Goal: Information Seeking & Learning: Compare options

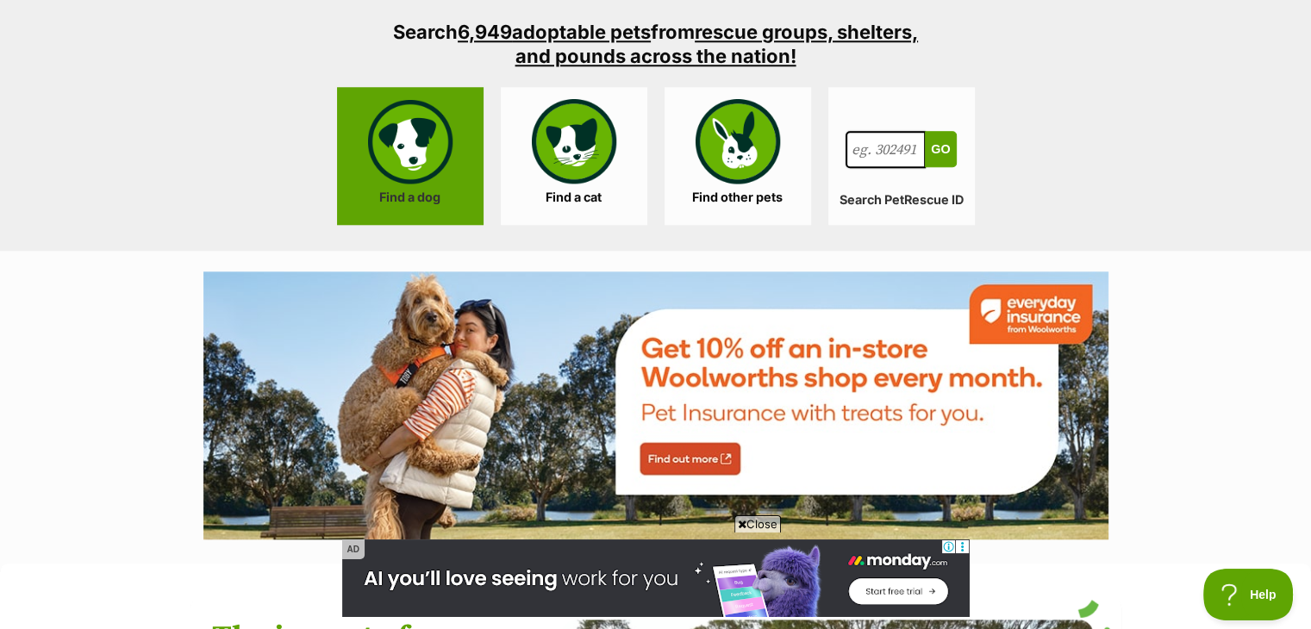
click at [438, 144] on link "Find a dog" at bounding box center [410, 156] width 147 height 138
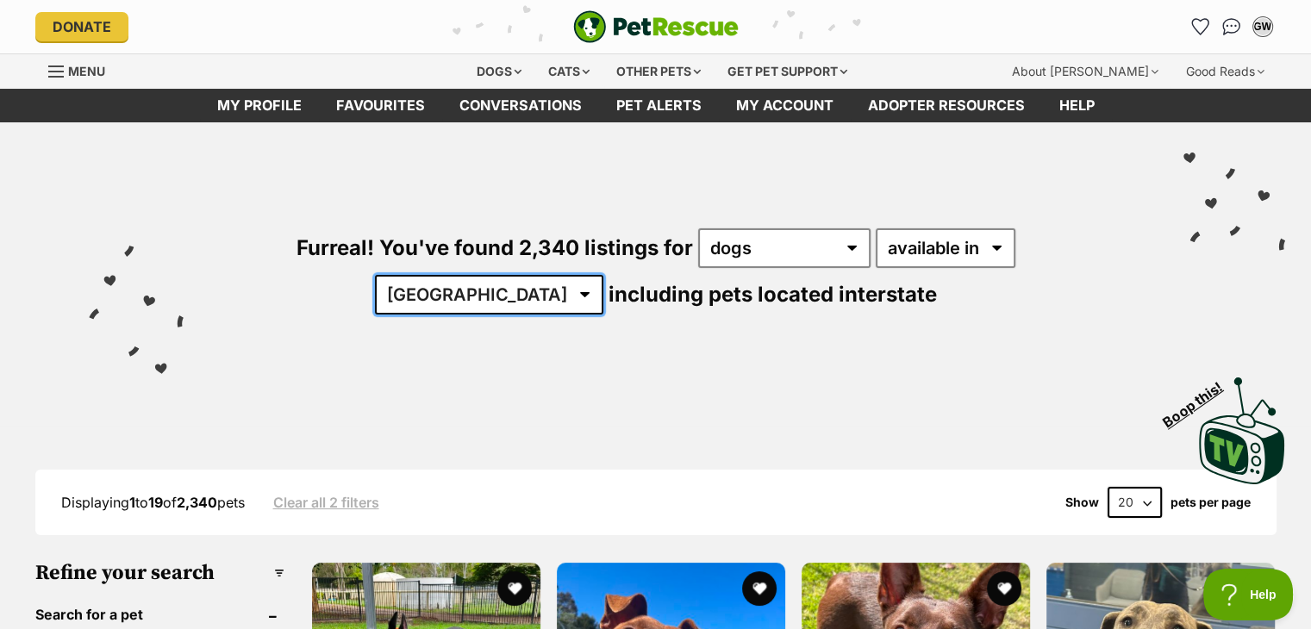
drag, startPoint x: 0, startPoint y: 0, endPoint x: 1059, endPoint y: 249, distance: 1087.6
click at [603, 275] on select "Australia ACT NSW NT QLD SA TAS VIC WA" at bounding box center [489, 295] width 228 height 40
select select "QLD"
click at [603, 275] on select "Australia ACT NSW NT QLD SA TAS VIC WA" at bounding box center [489, 295] width 228 height 40
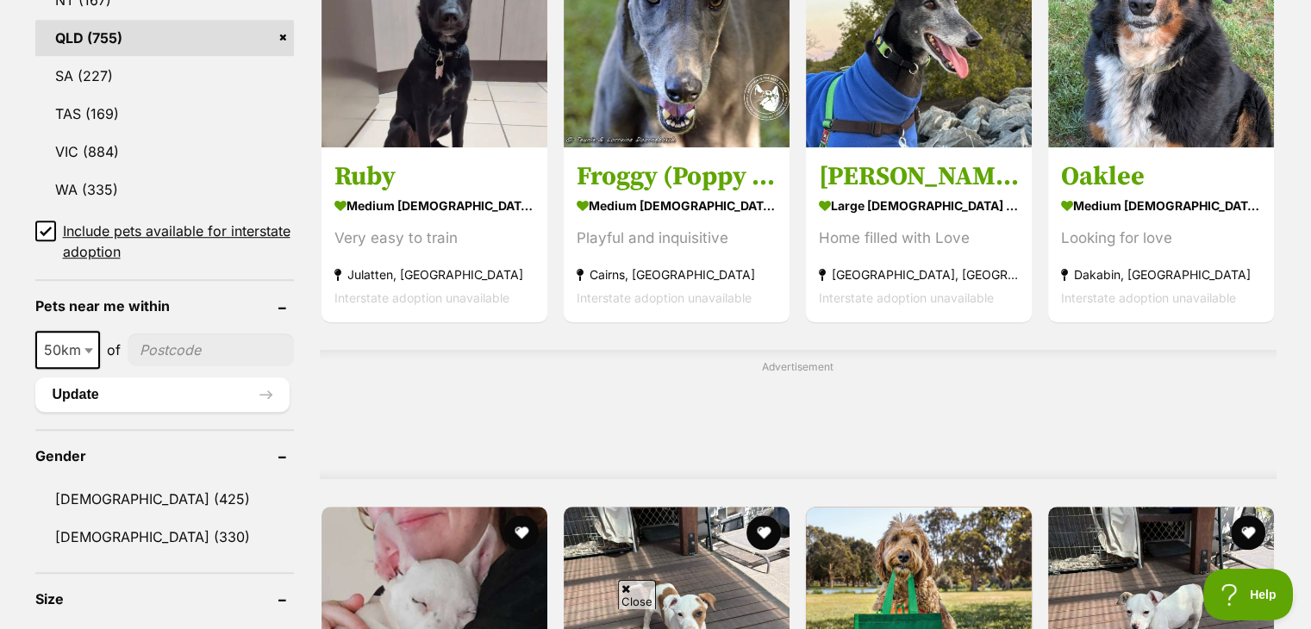
click at [45, 225] on icon at bounding box center [46, 231] width 12 height 12
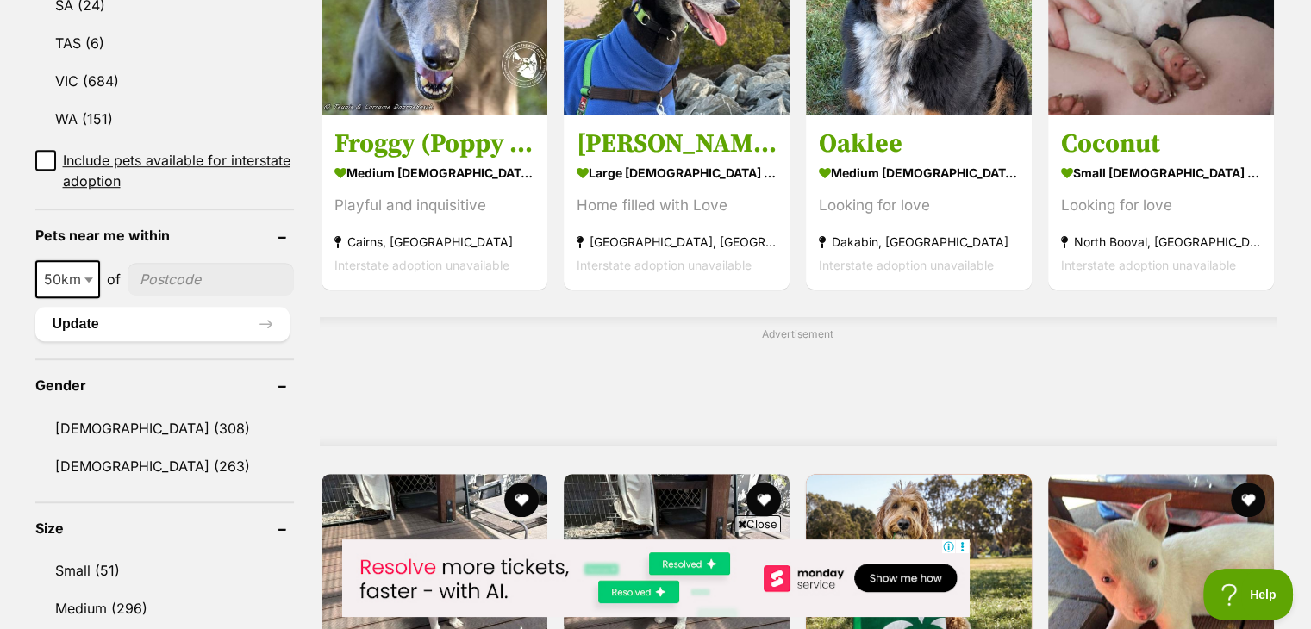
click at [193, 263] on input"] "postcode" at bounding box center [211, 279] width 166 height 33
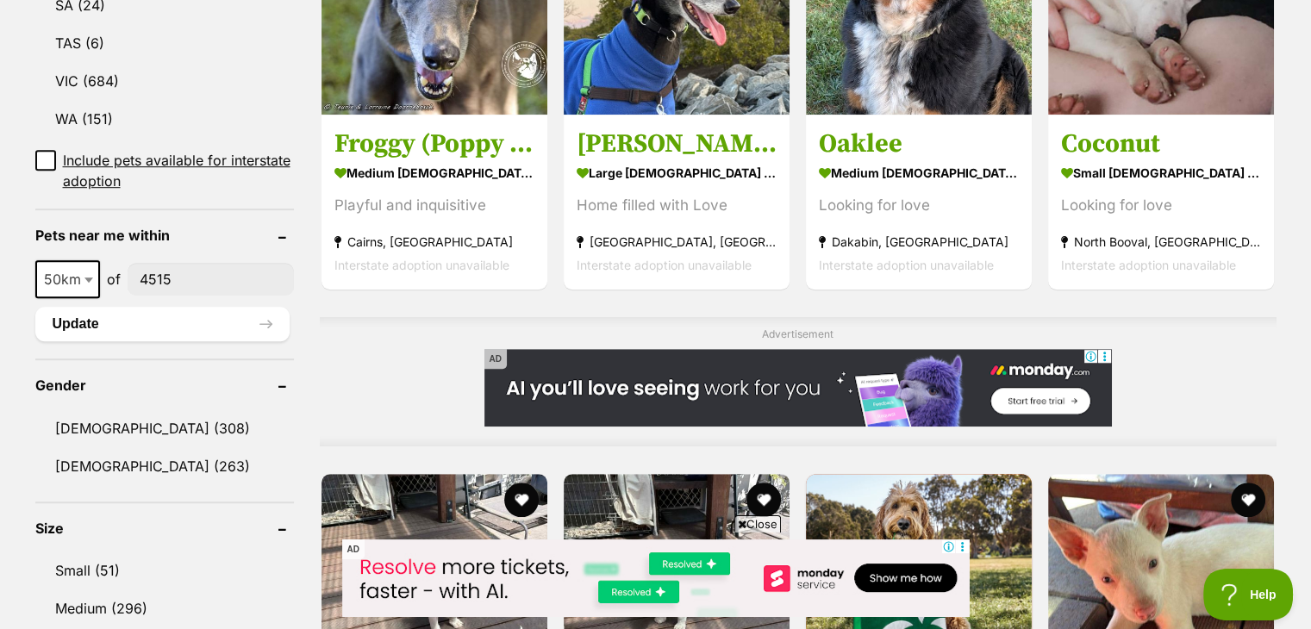
type input"] "4515"
click at [86, 278] on b at bounding box center [88, 280] width 9 height 5
select select "100"
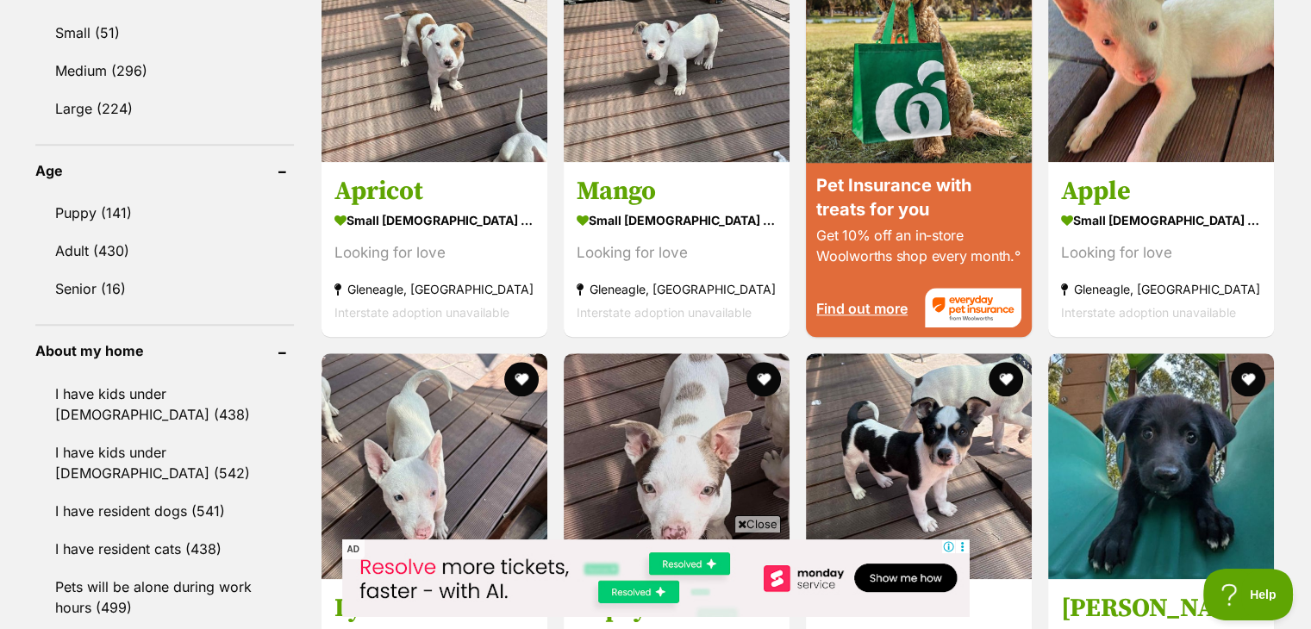
scroll to position [1641, 0]
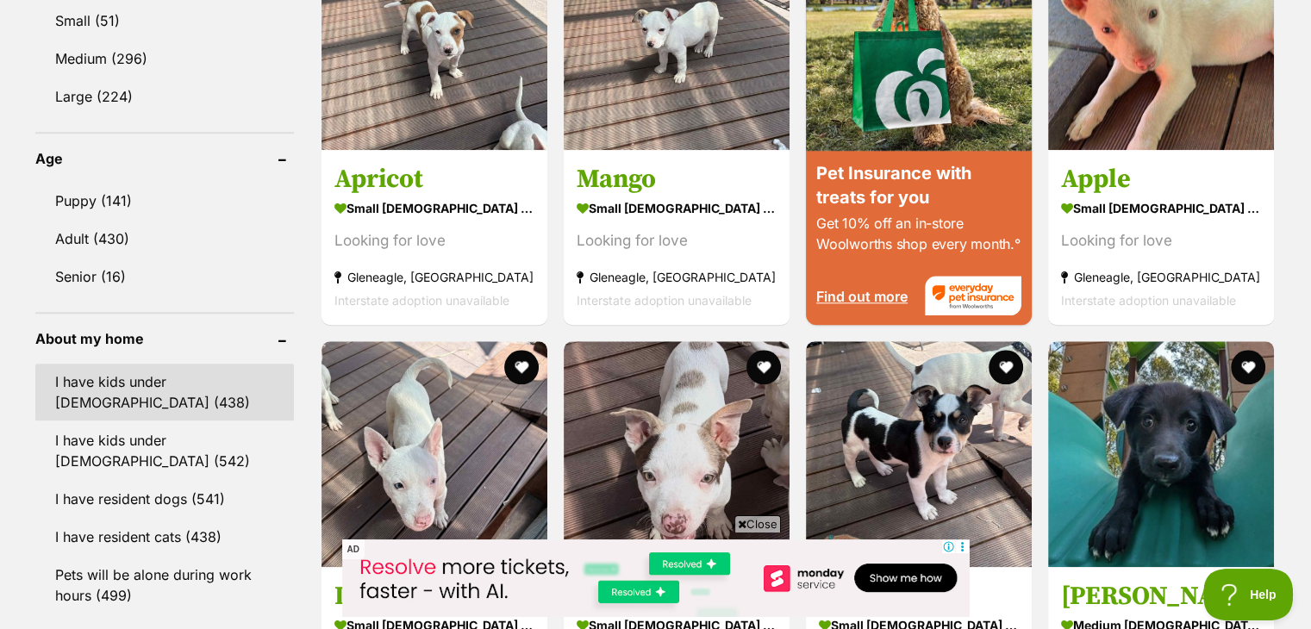
click at [153, 364] on link "I have kids under 5 years old (438)" at bounding box center [164, 392] width 259 height 57
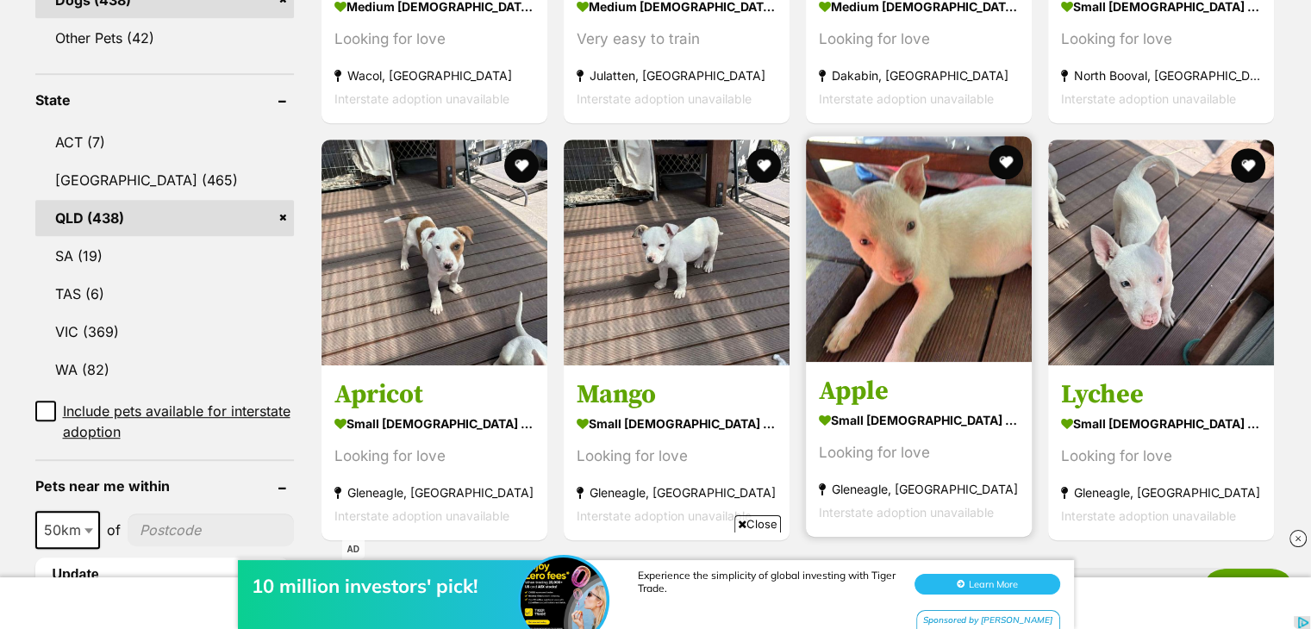
scroll to position [840, 0]
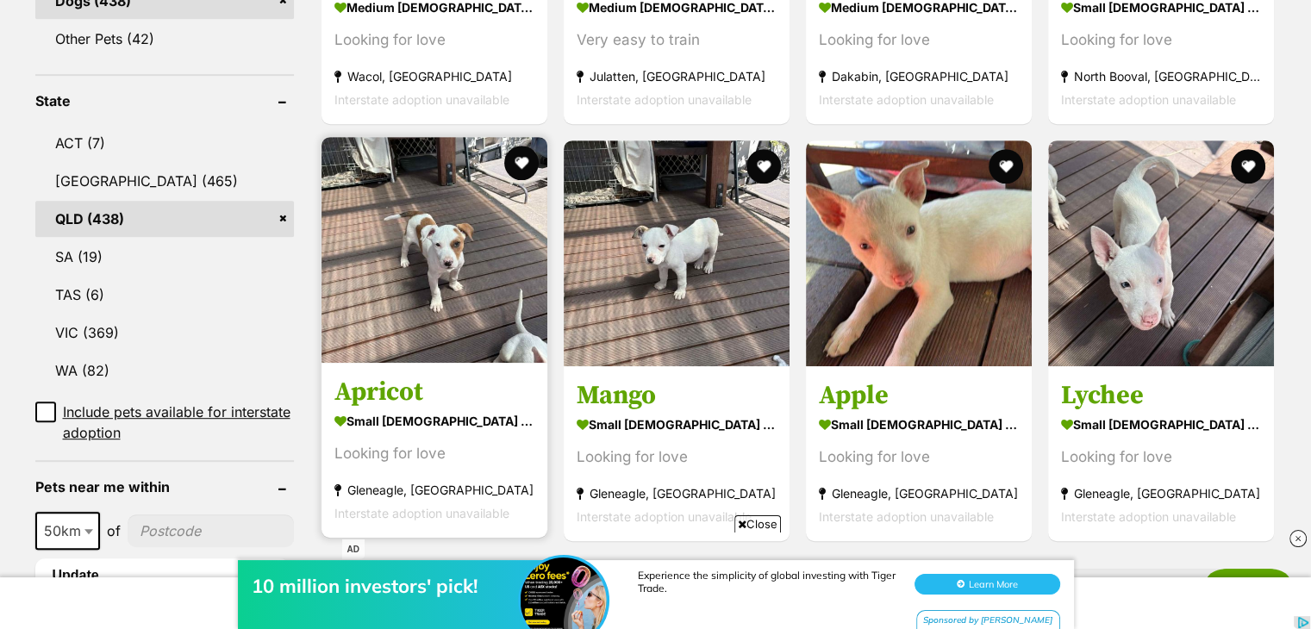
click at [424, 247] on img at bounding box center [435, 250] width 226 height 226
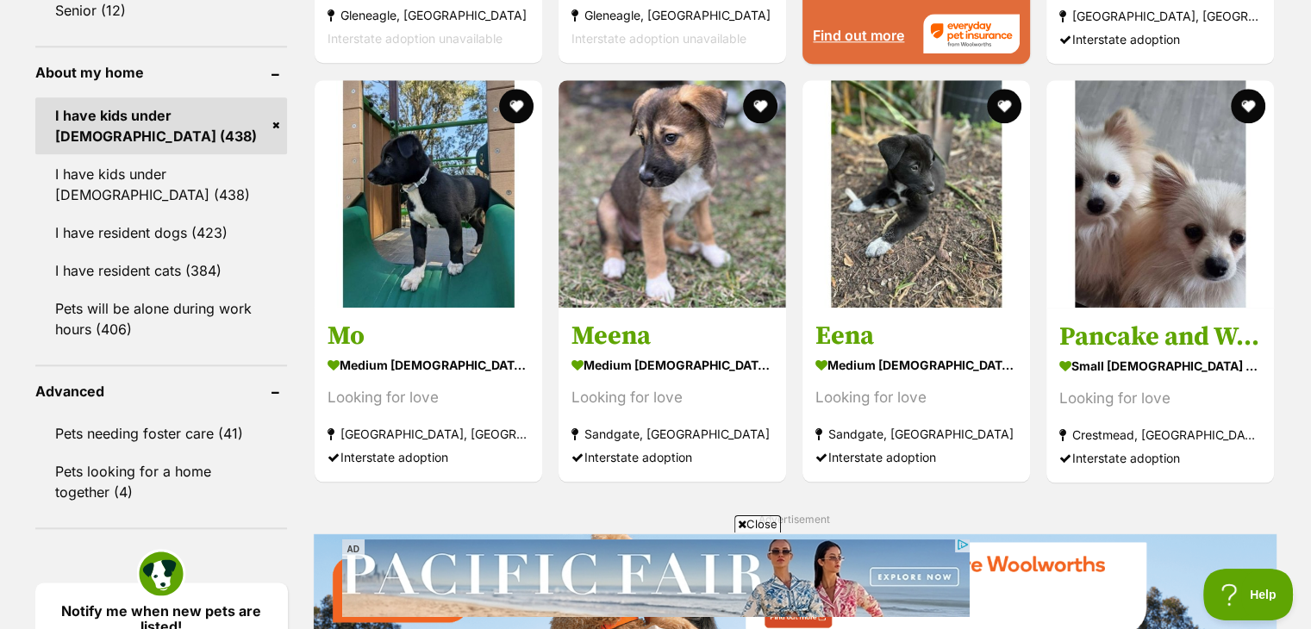
scroll to position [1916, 0]
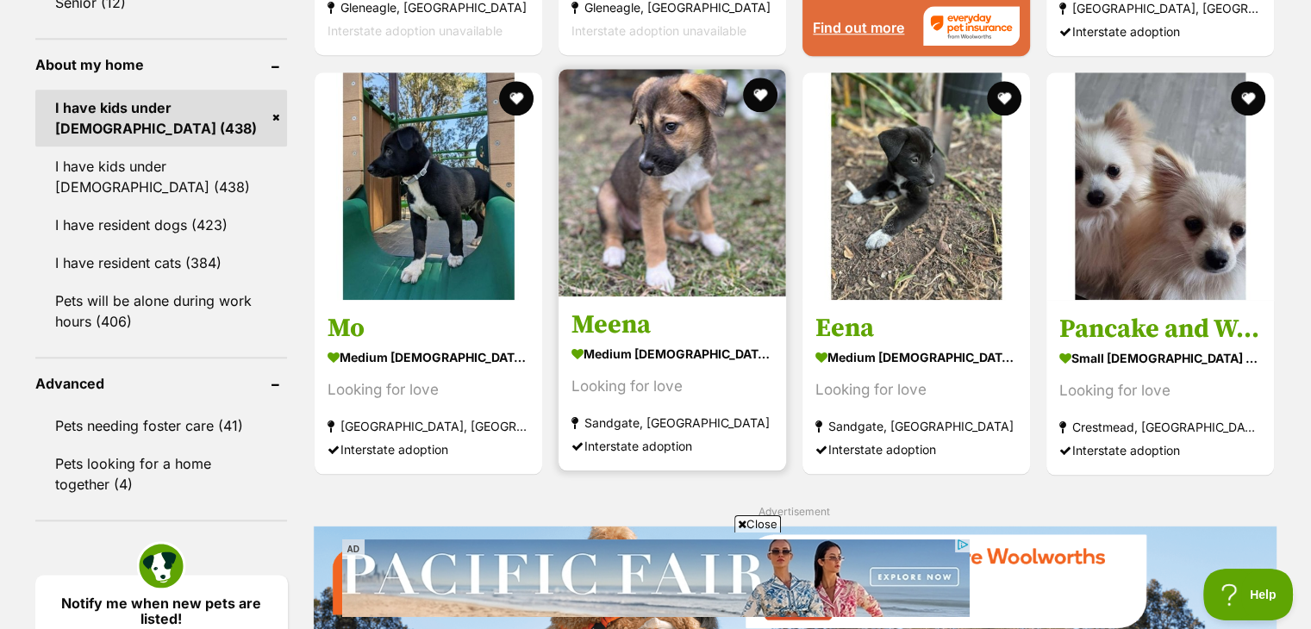
click at [676, 200] on img at bounding box center [673, 183] width 228 height 228
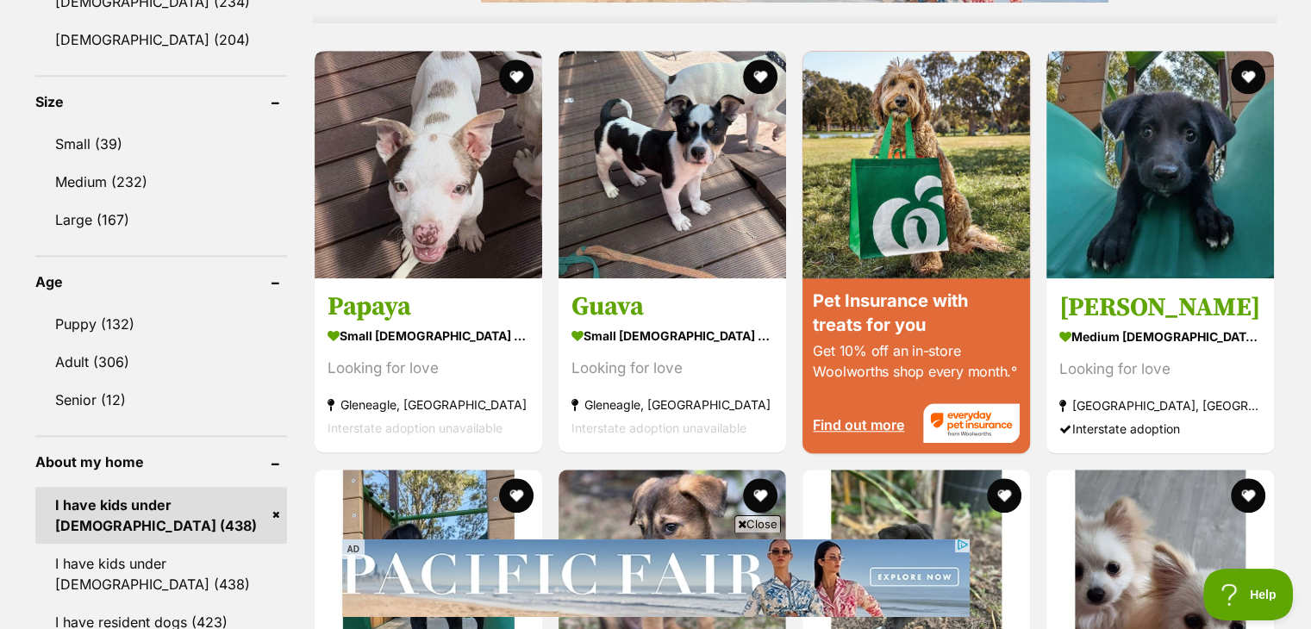
scroll to position [1511, 0]
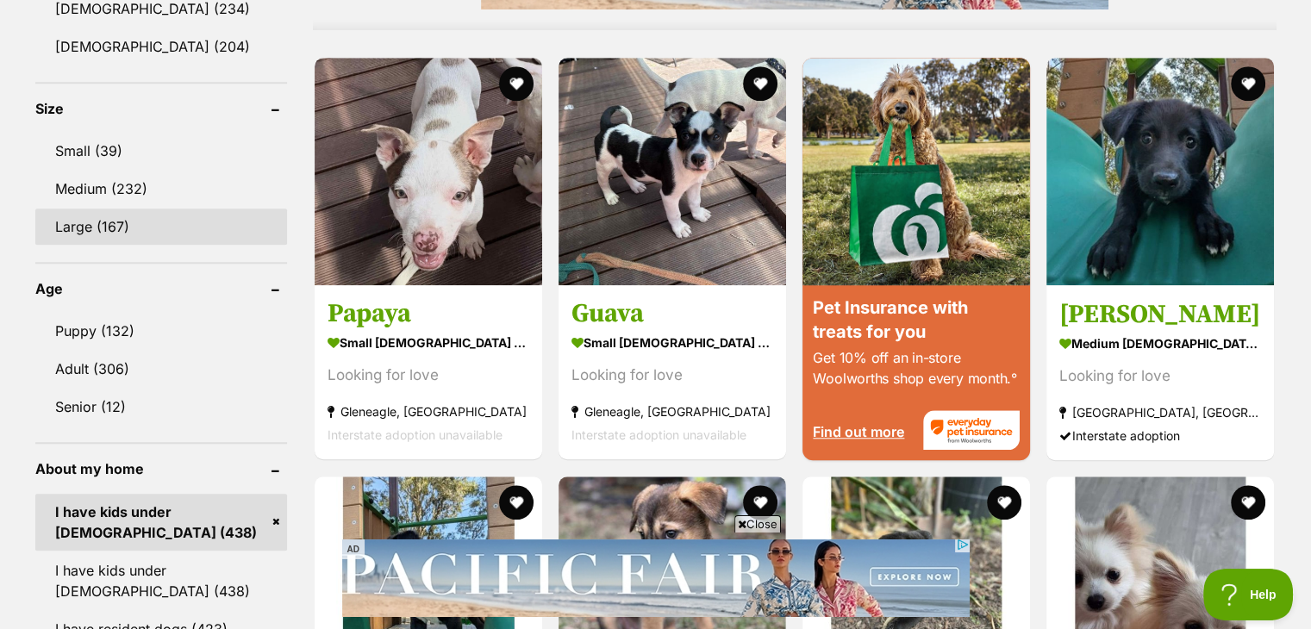
click at [83, 218] on link "Large (167)" at bounding box center [161, 227] width 253 height 36
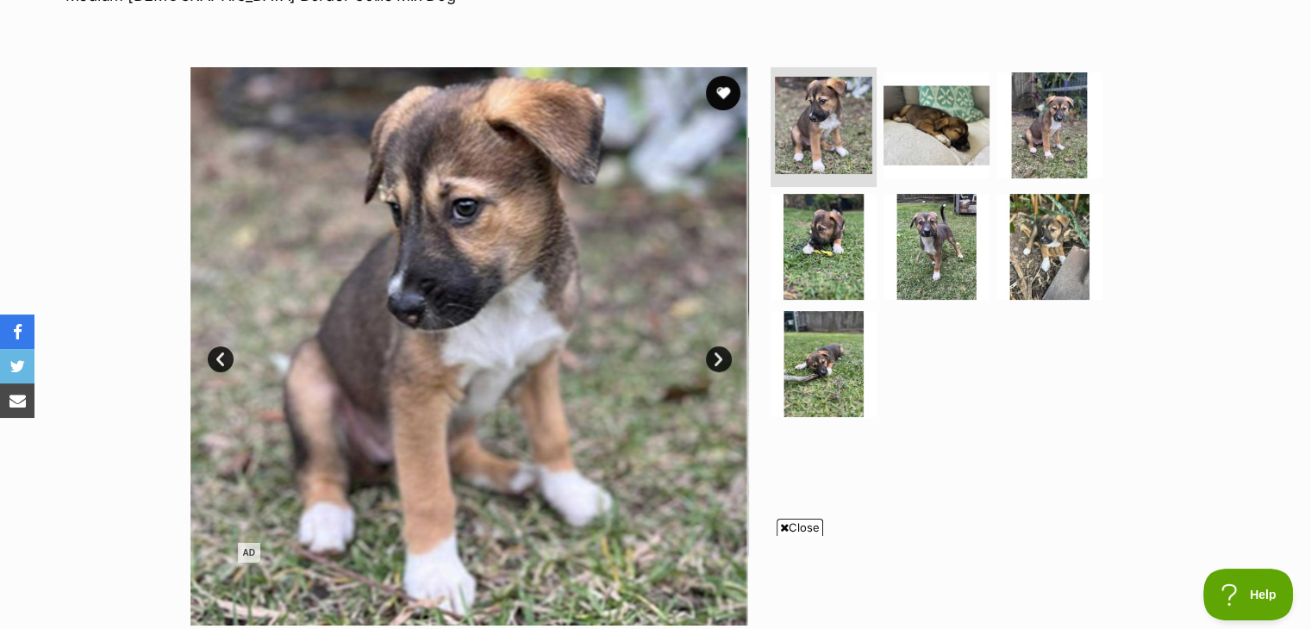
scroll to position [291, 0]
click at [929, 136] on img at bounding box center [936, 125] width 111 height 111
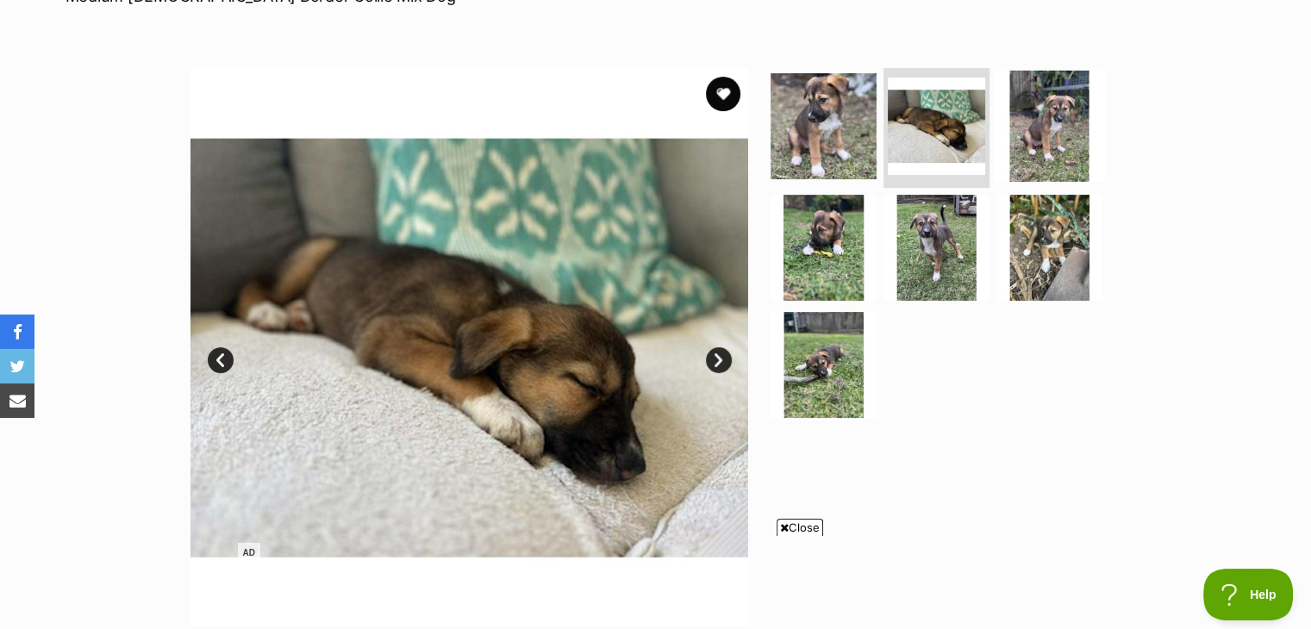
click at [1041, 122] on img at bounding box center [1049, 125] width 111 height 111
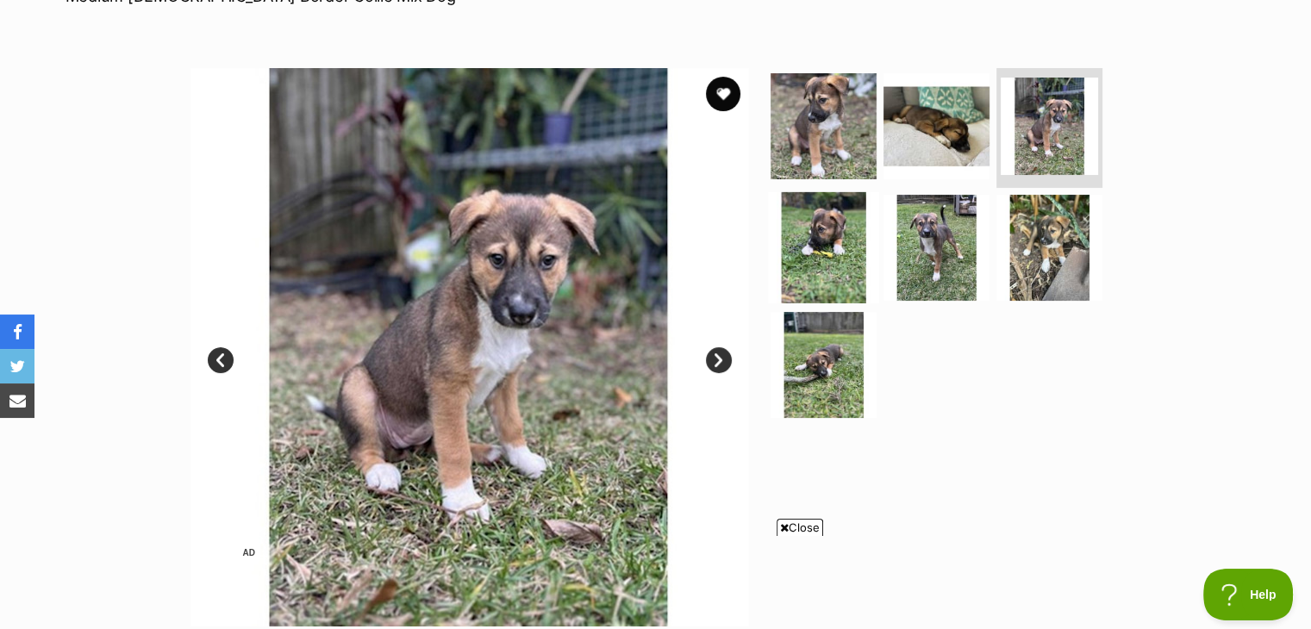
click at [826, 241] on img at bounding box center [823, 247] width 111 height 111
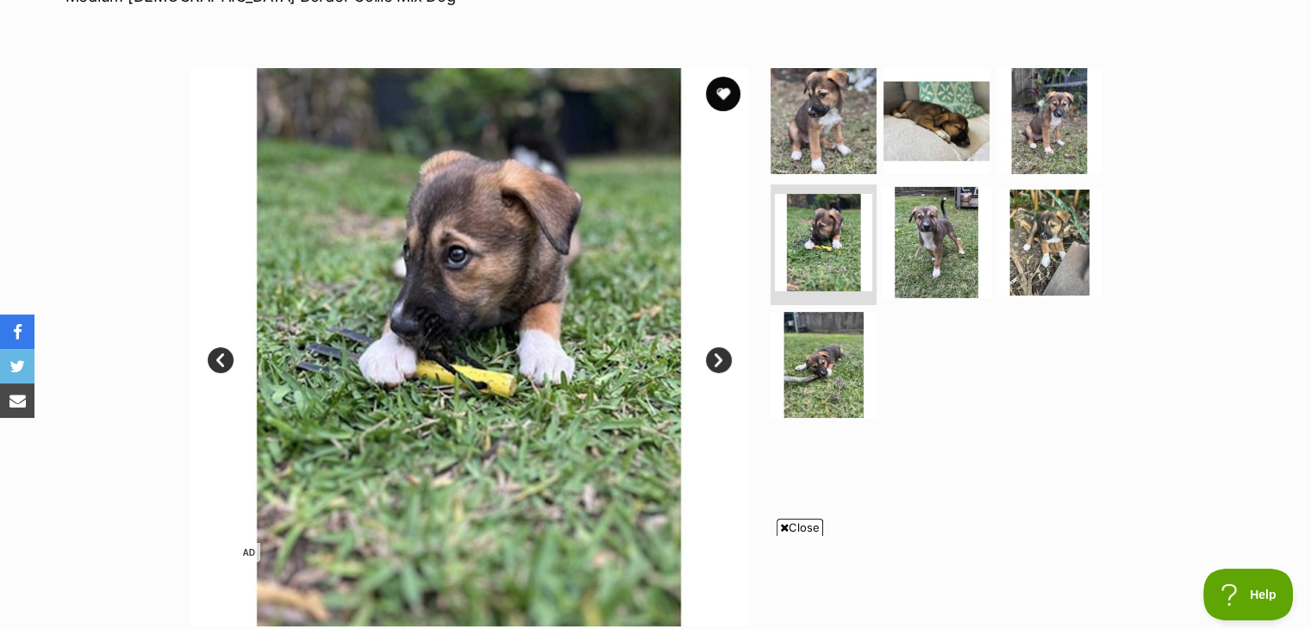
click at [933, 231] on img at bounding box center [936, 242] width 111 height 111
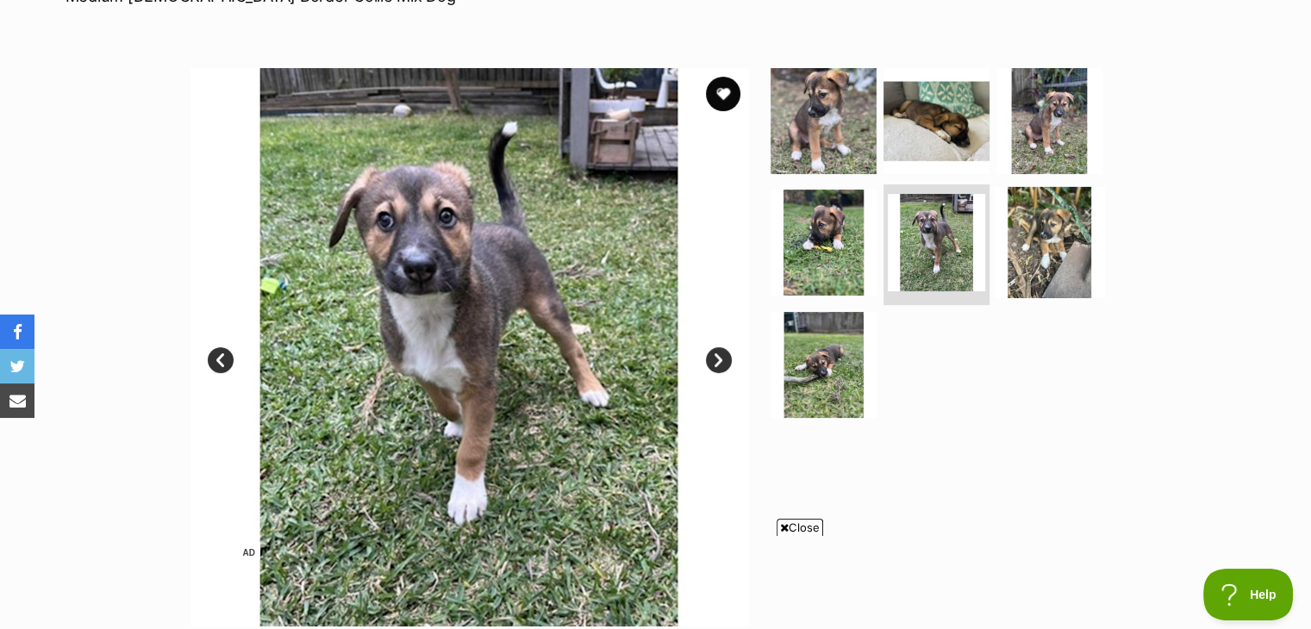
click at [1048, 239] on img at bounding box center [1049, 242] width 111 height 111
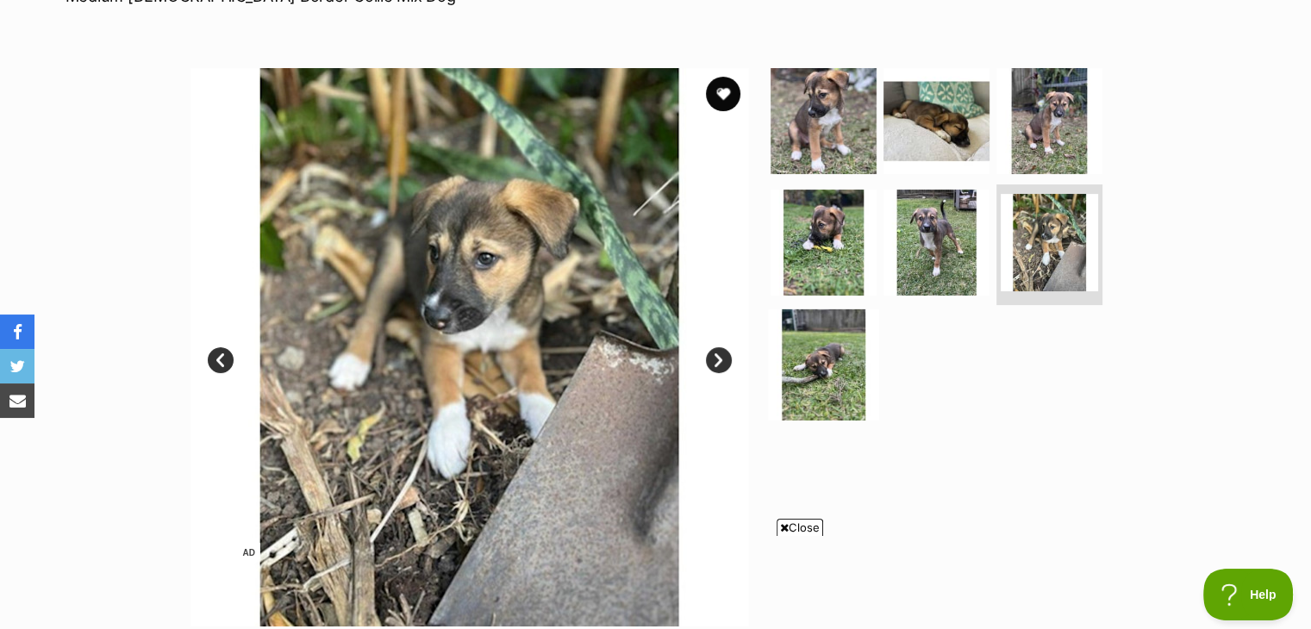
click at [822, 368] on img at bounding box center [823, 365] width 111 height 111
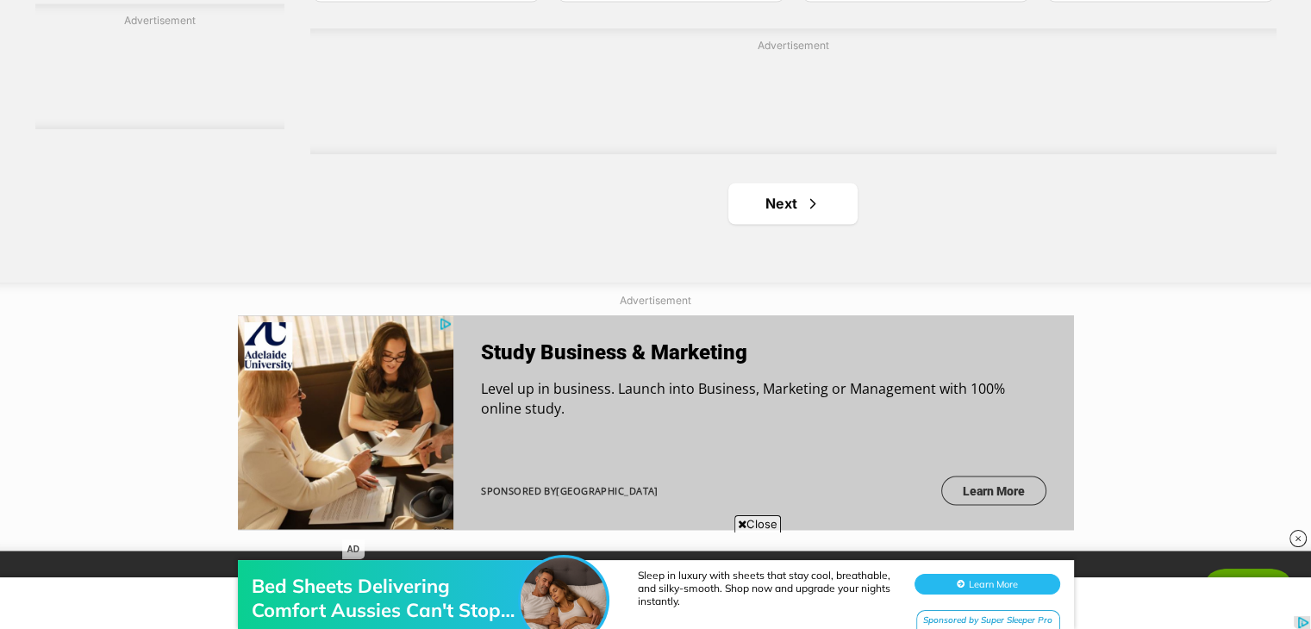
scroll to position [2992, 0]
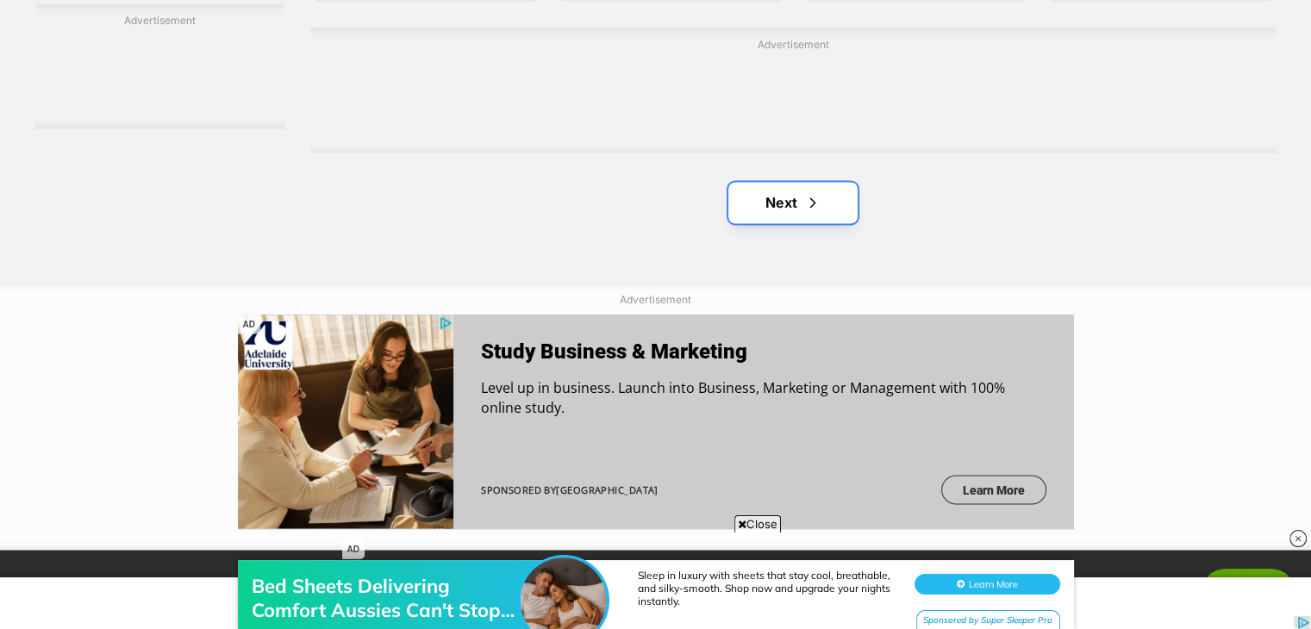
click at [813, 206] on span "Next page" at bounding box center [812, 202] width 17 height 21
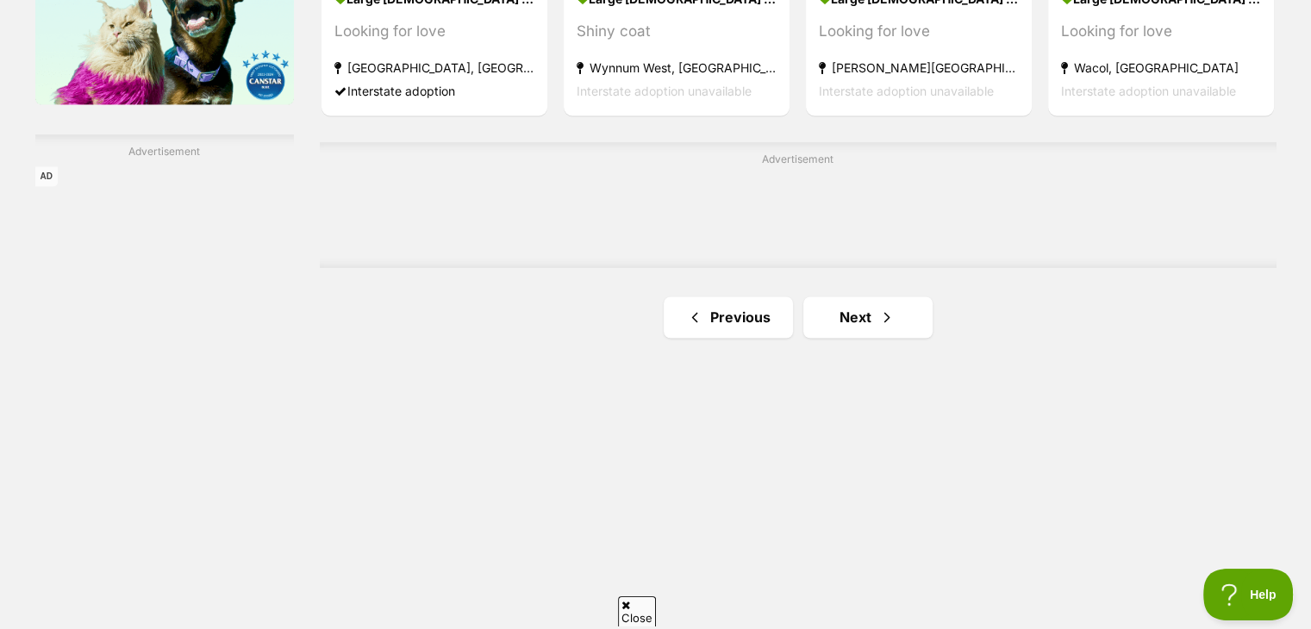
scroll to position [2867, 0]
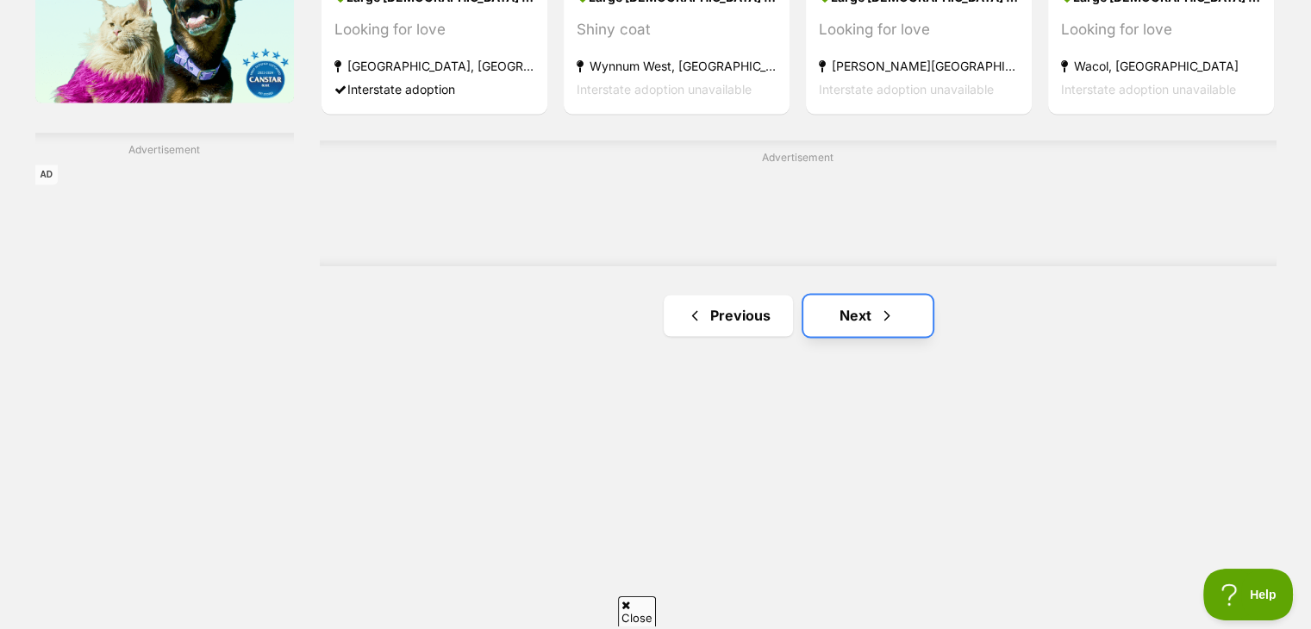
click at [866, 303] on link "Next" at bounding box center [868, 315] width 129 height 41
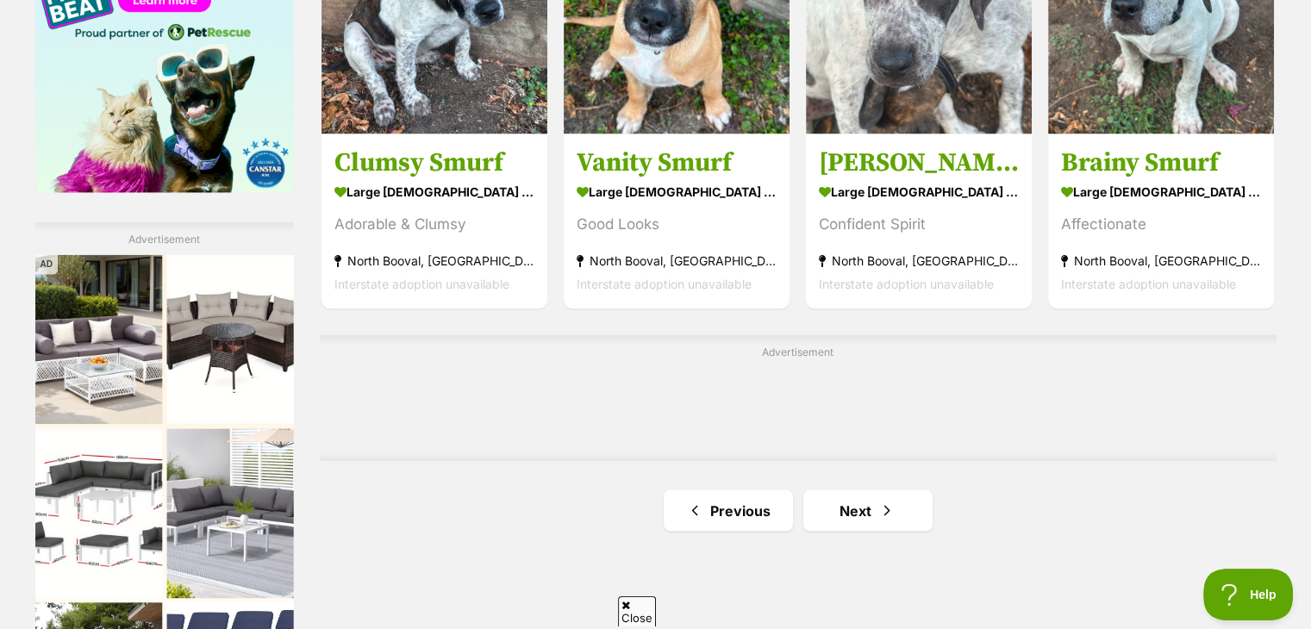
scroll to position [2779, 0]
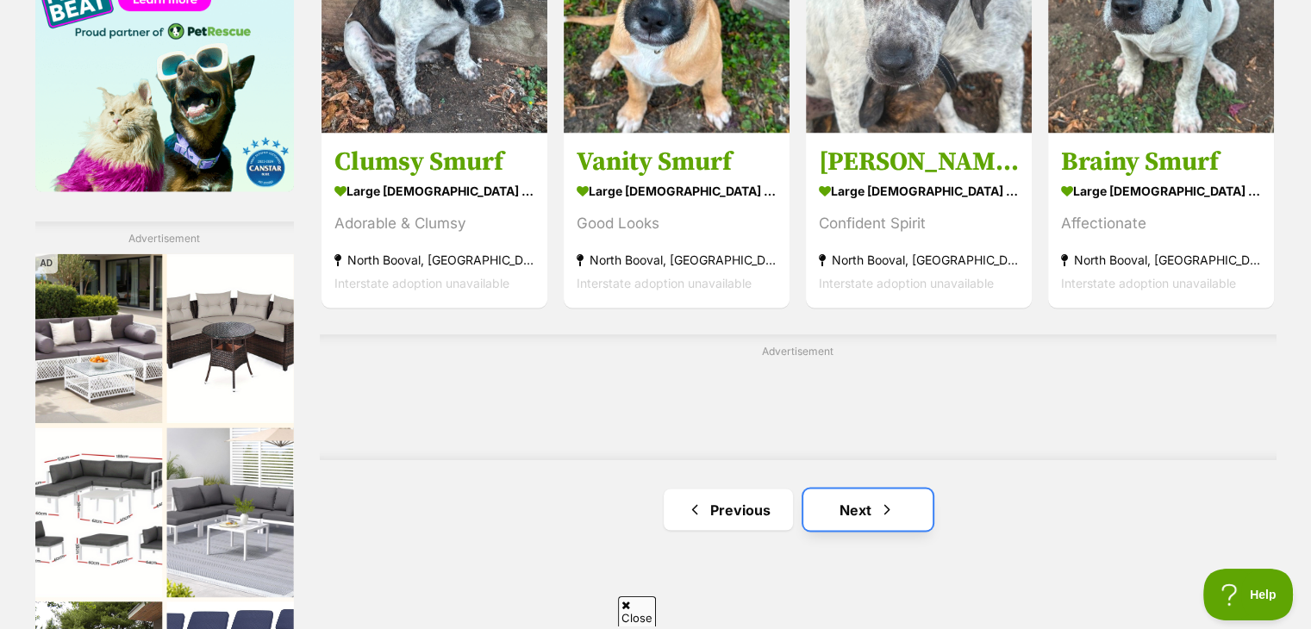
click at [889, 508] on span "Next page" at bounding box center [887, 509] width 17 height 21
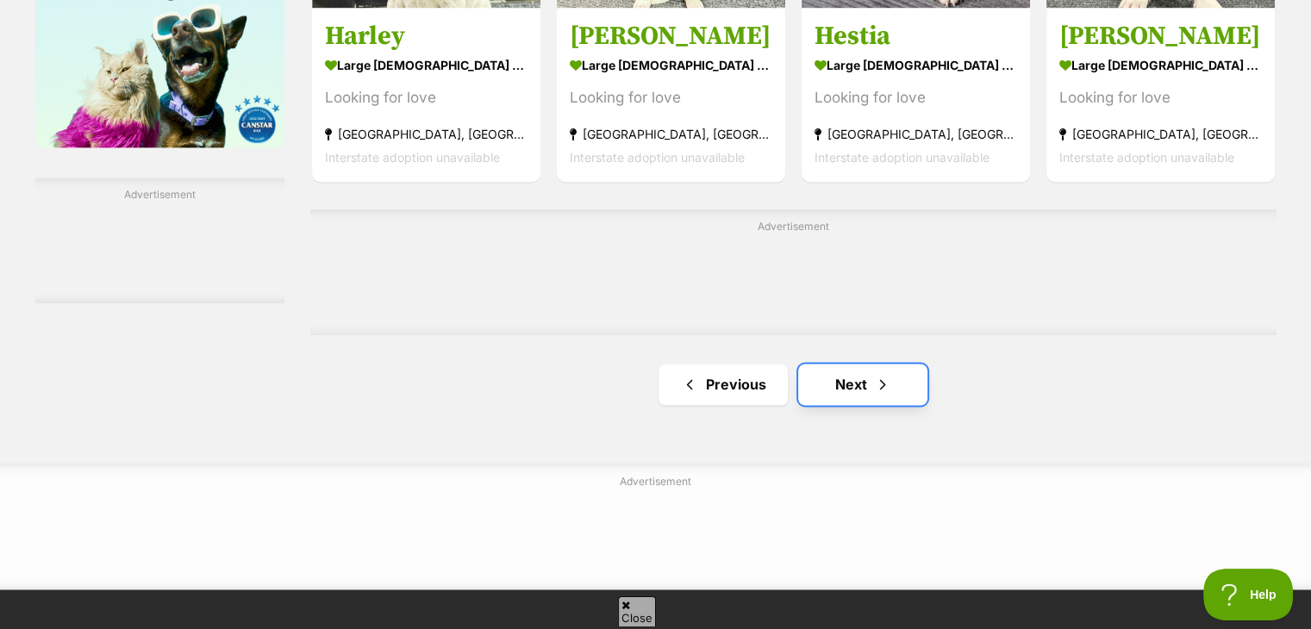
click at [889, 403] on link "Next" at bounding box center [862, 384] width 129 height 41
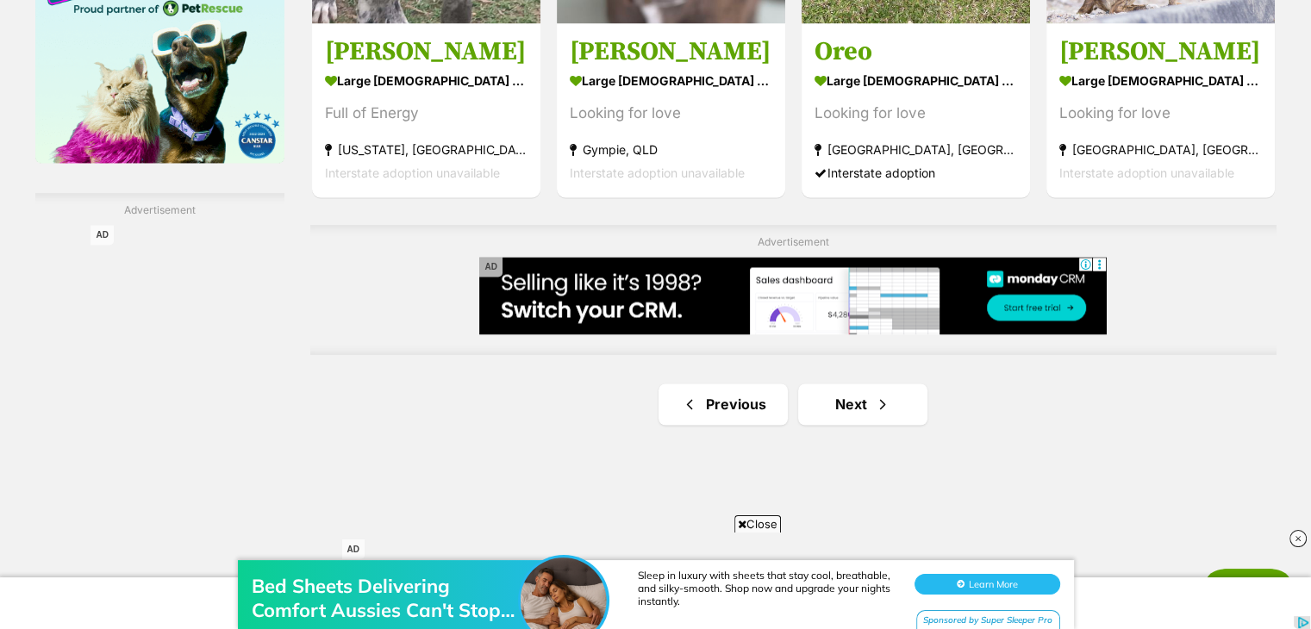
scroll to position [2796, 0]
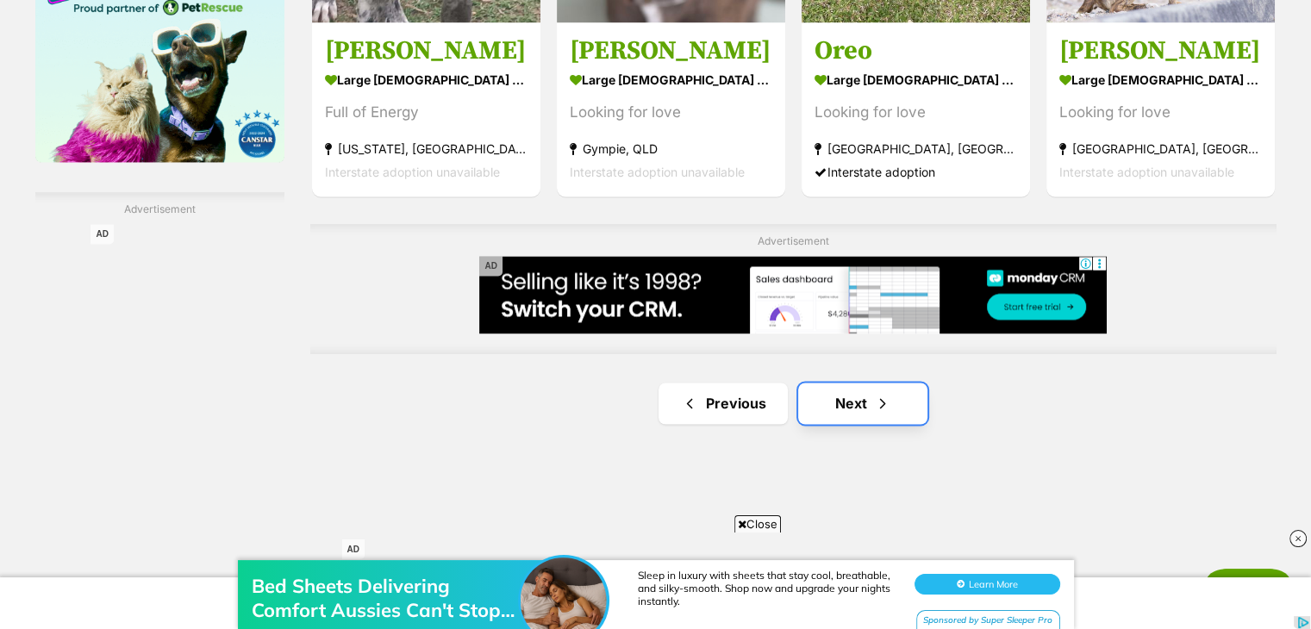
click at [874, 403] on span "Next page" at bounding box center [882, 403] width 17 height 21
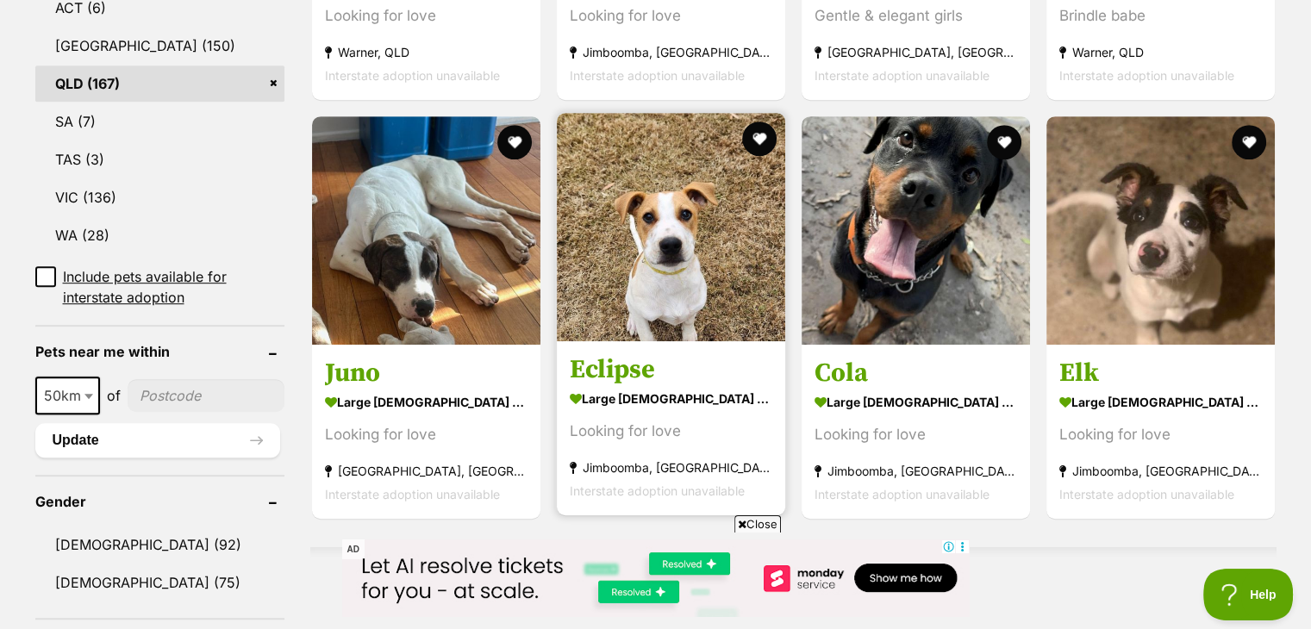
click at [647, 263] on img at bounding box center [671, 227] width 228 height 228
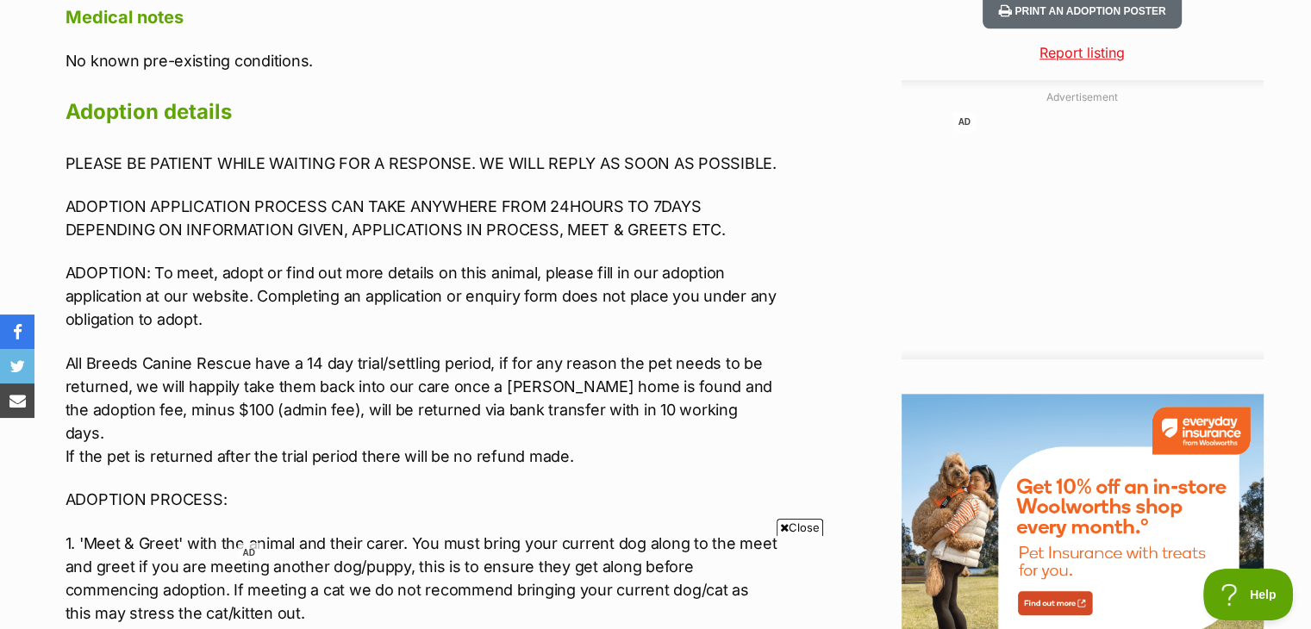
scroll to position [1772, 0]
drag, startPoint x: 929, startPoint y: 193, endPoint x: 862, endPoint y: 195, distance: 66.4
click at [862, 195] on div "Advertisement AD Adoption information I've been adopted! This pet is no longer …" at bounding box center [656, 315] width 1216 height 2271
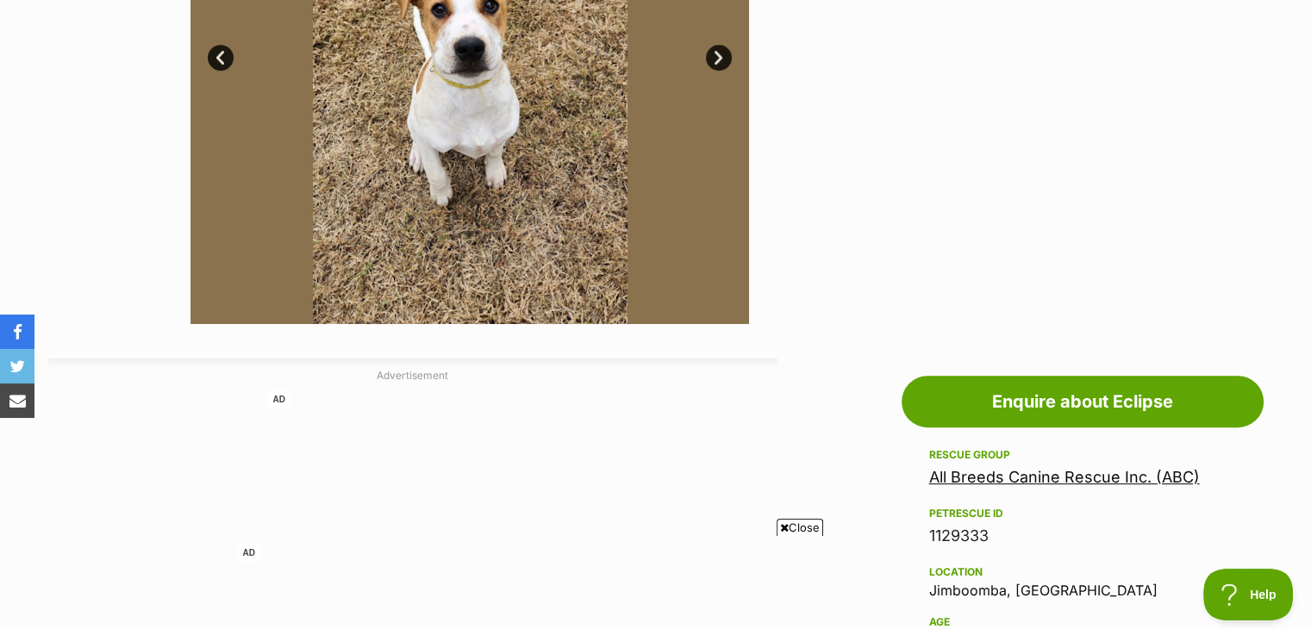
scroll to position [597, 0]
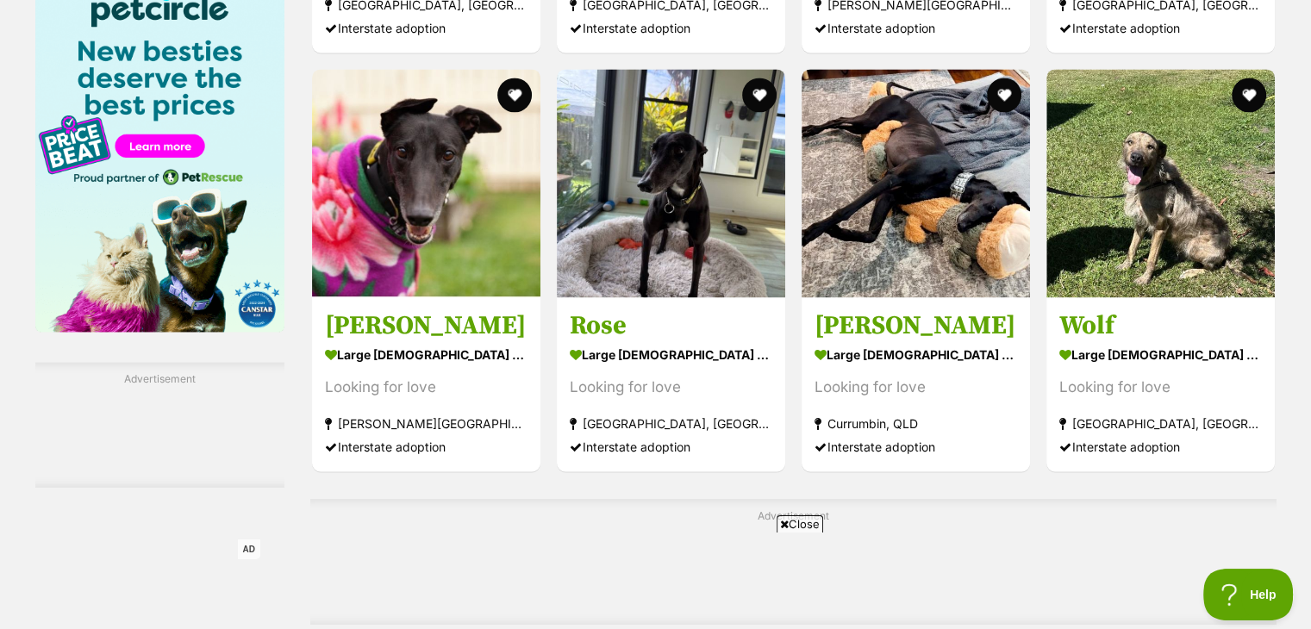
scroll to position [2627, 0]
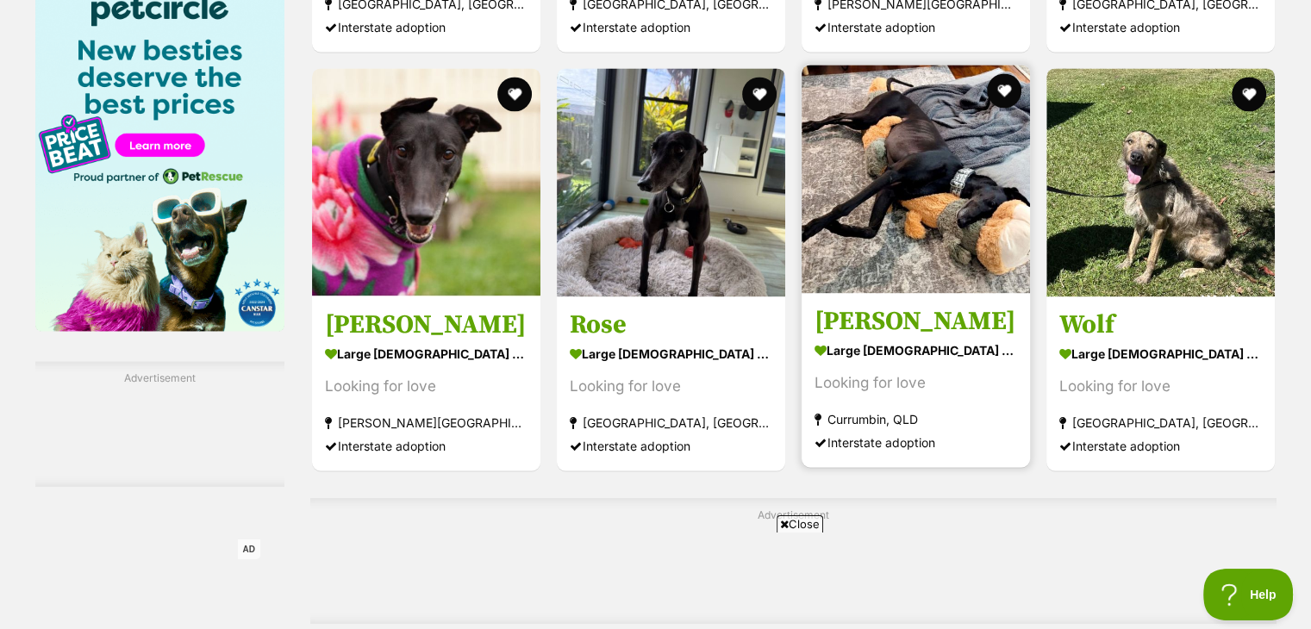
click at [1022, 265] on img at bounding box center [916, 179] width 228 height 228
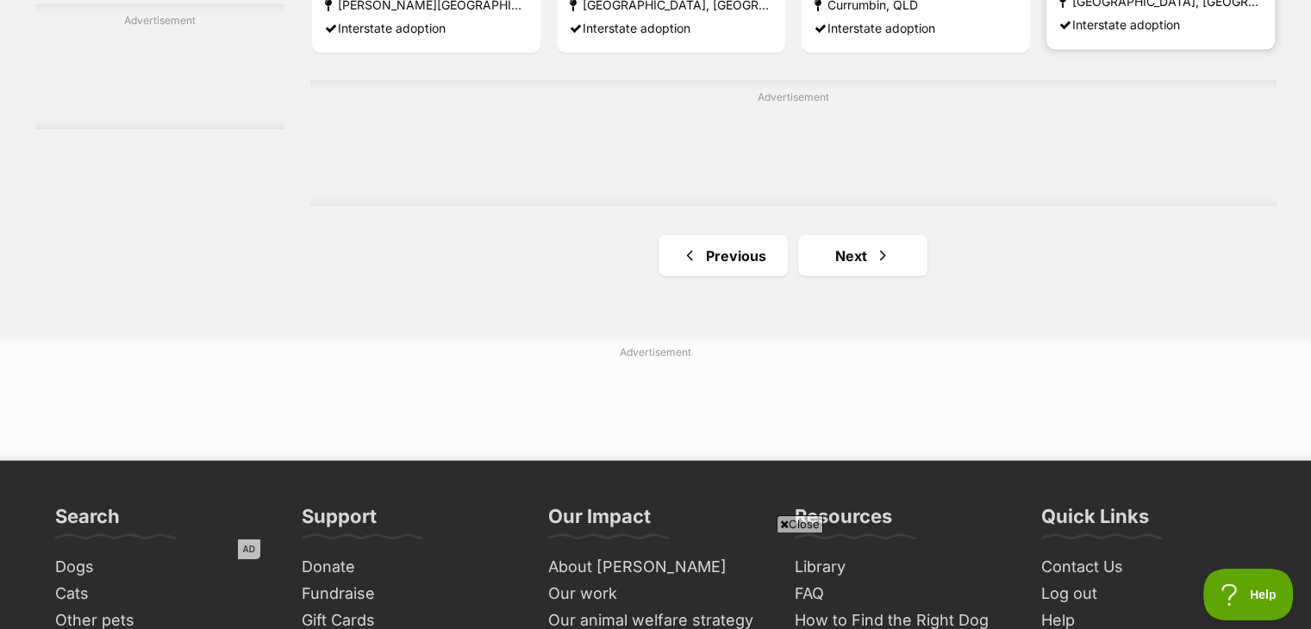
scroll to position [3046, 0]
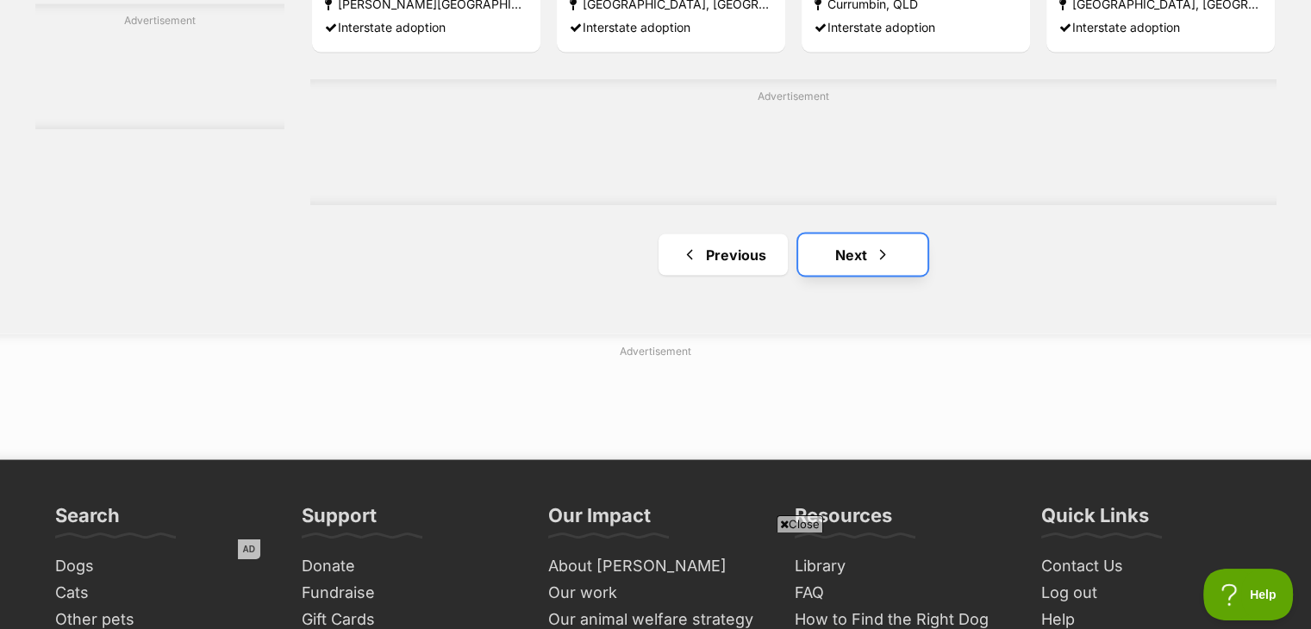
click at [859, 265] on link "Next" at bounding box center [862, 254] width 129 height 41
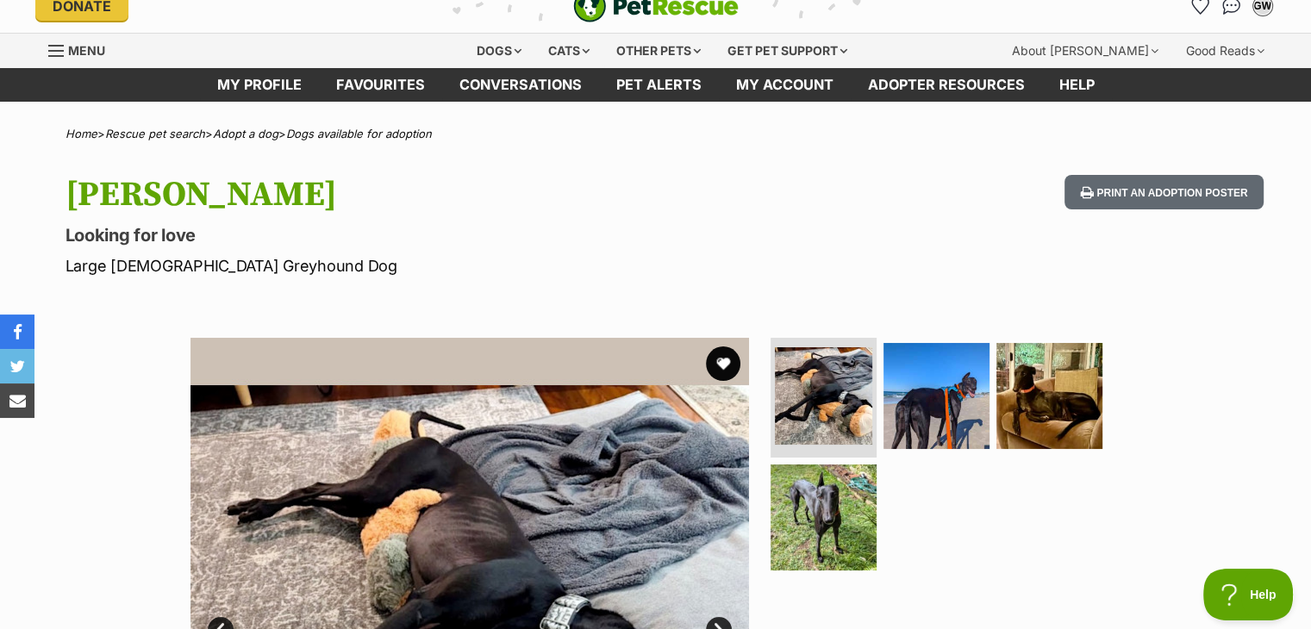
scroll to position [22, 0]
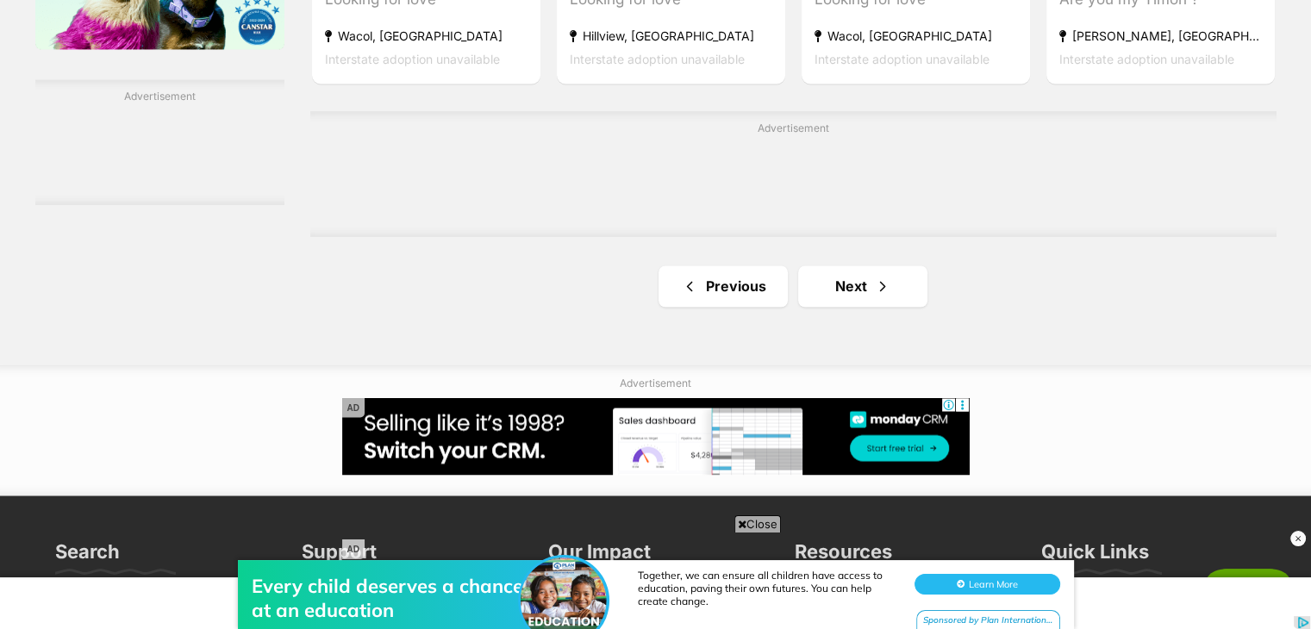
scroll to position [2910, 0]
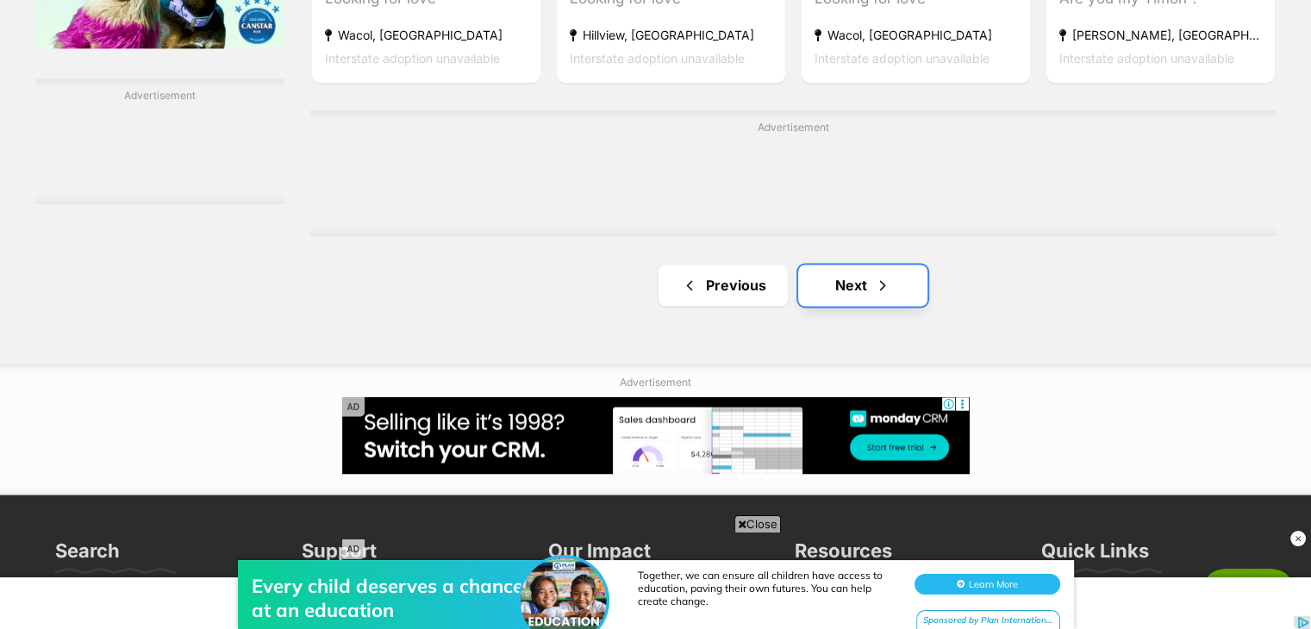
click at [859, 287] on link "Next" at bounding box center [862, 285] width 129 height 41
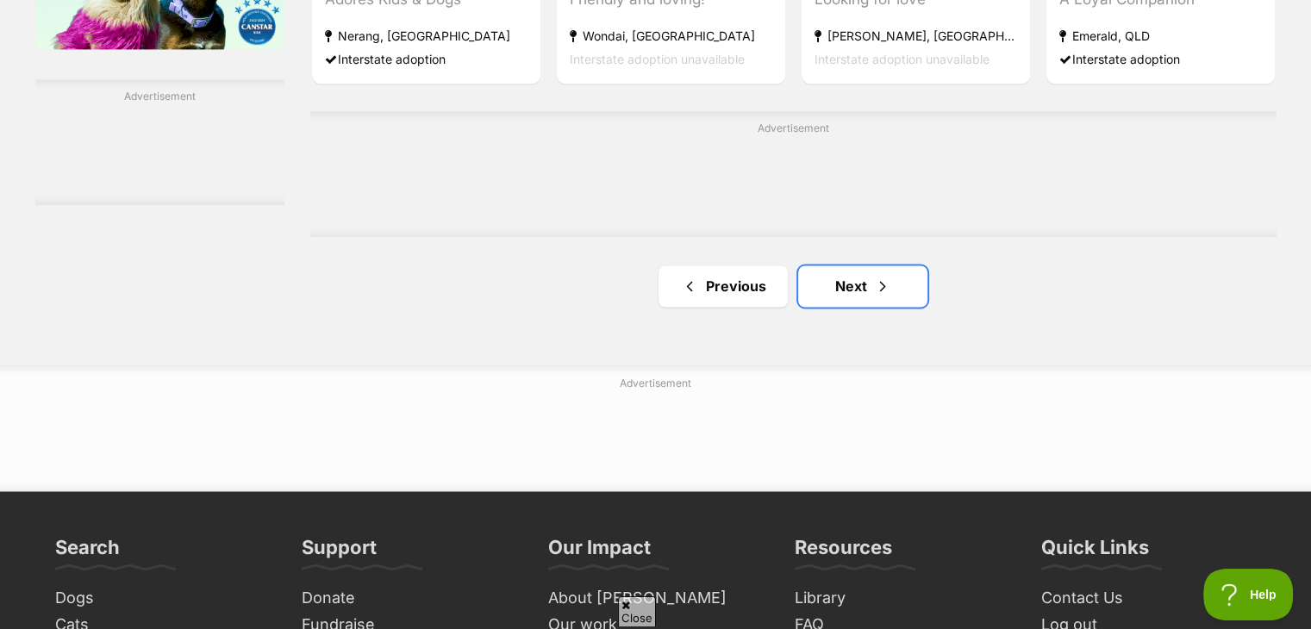
click at [859, 287] on link "Next" at bounding box center [862, 286] width 129 height 41
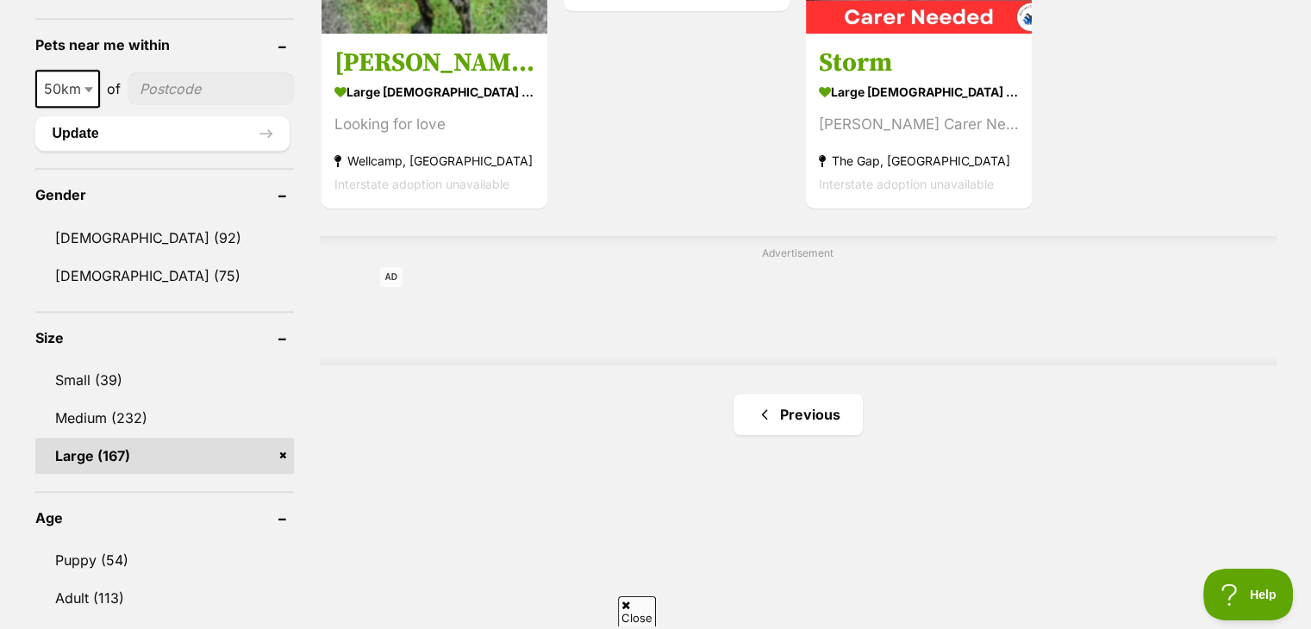
scroll to position [1285, 0]
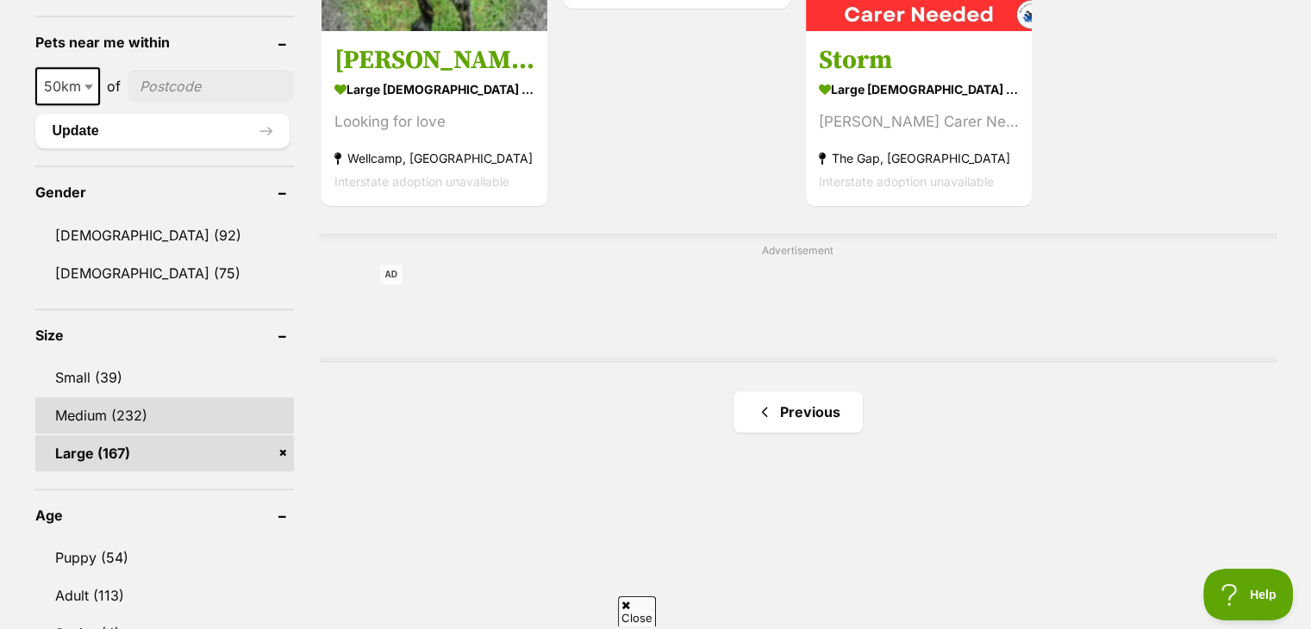
click at [100, 411] on link "Medium (232)" at bounding box center [164, 415] width 259 height 36
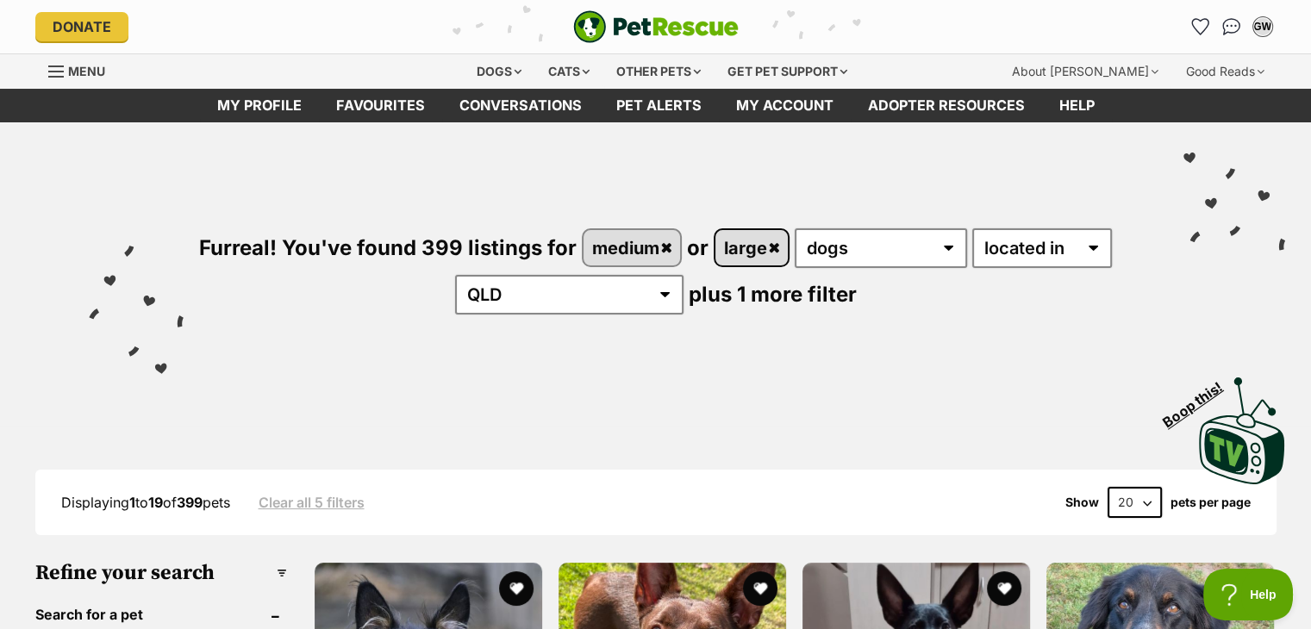
click at [778, 247] on link "large" at bounding box center [752, 247] width 72 height 35
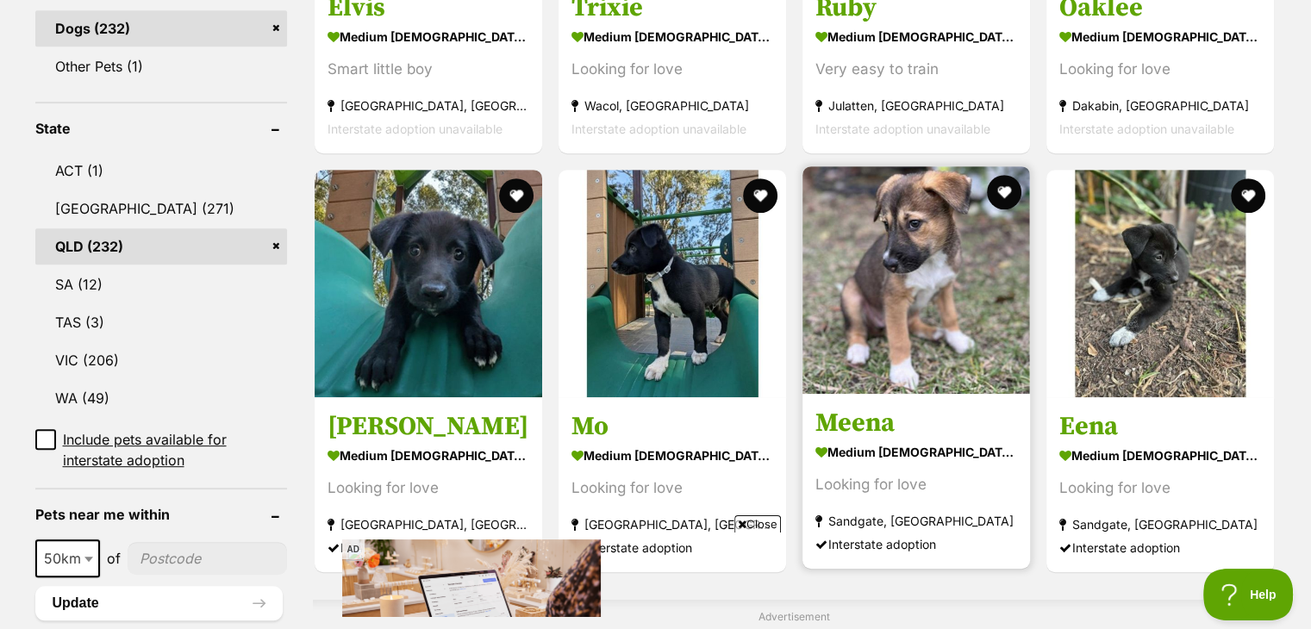
click at [875, 363] on img at bounding box center [917, 280] width 228 height 228
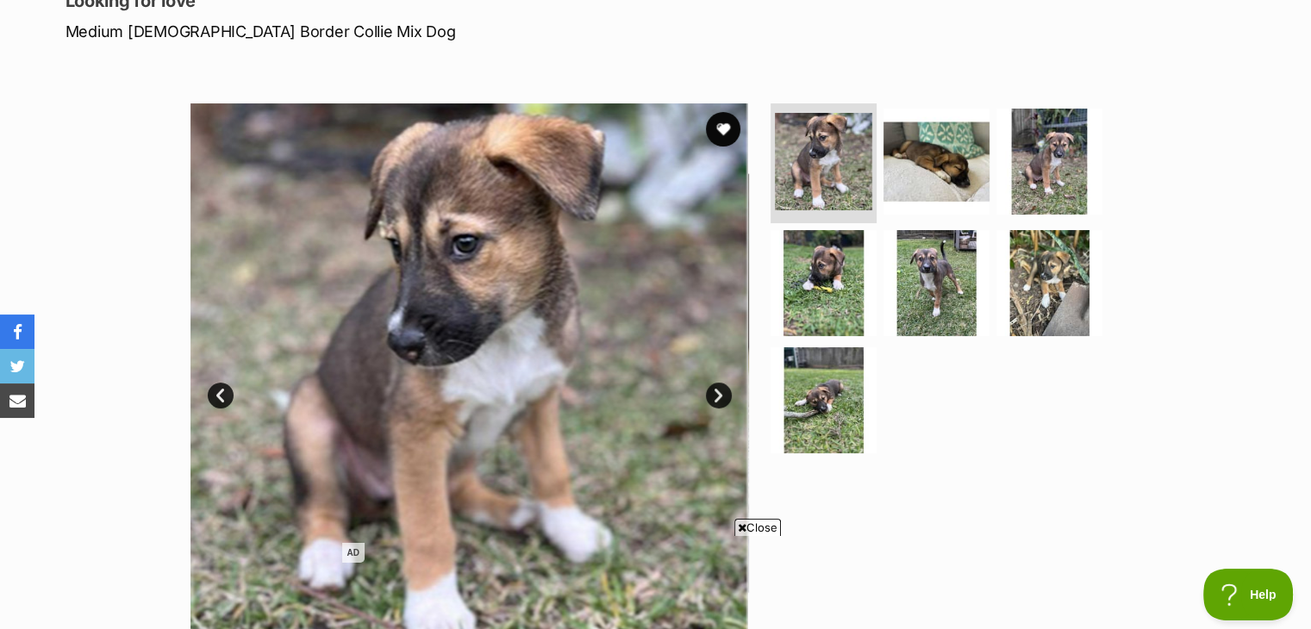
scroll to position [244, 0]
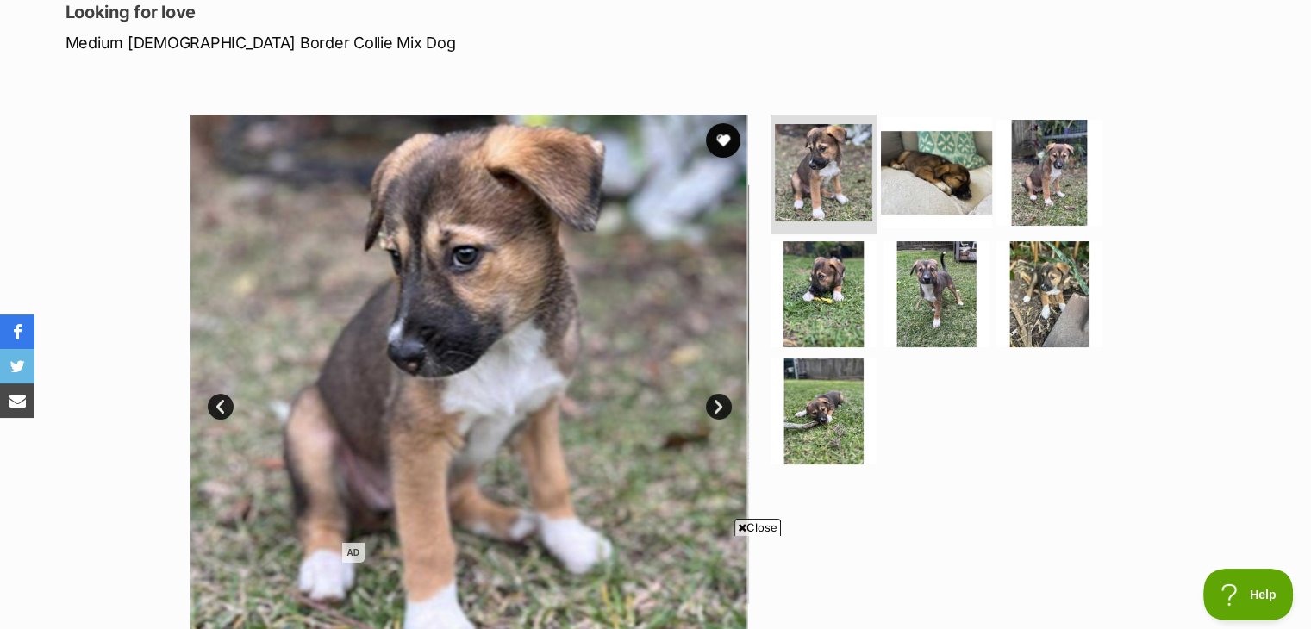
click at [922, 157] on img at bounding box center [936, 171] width 111 height 111
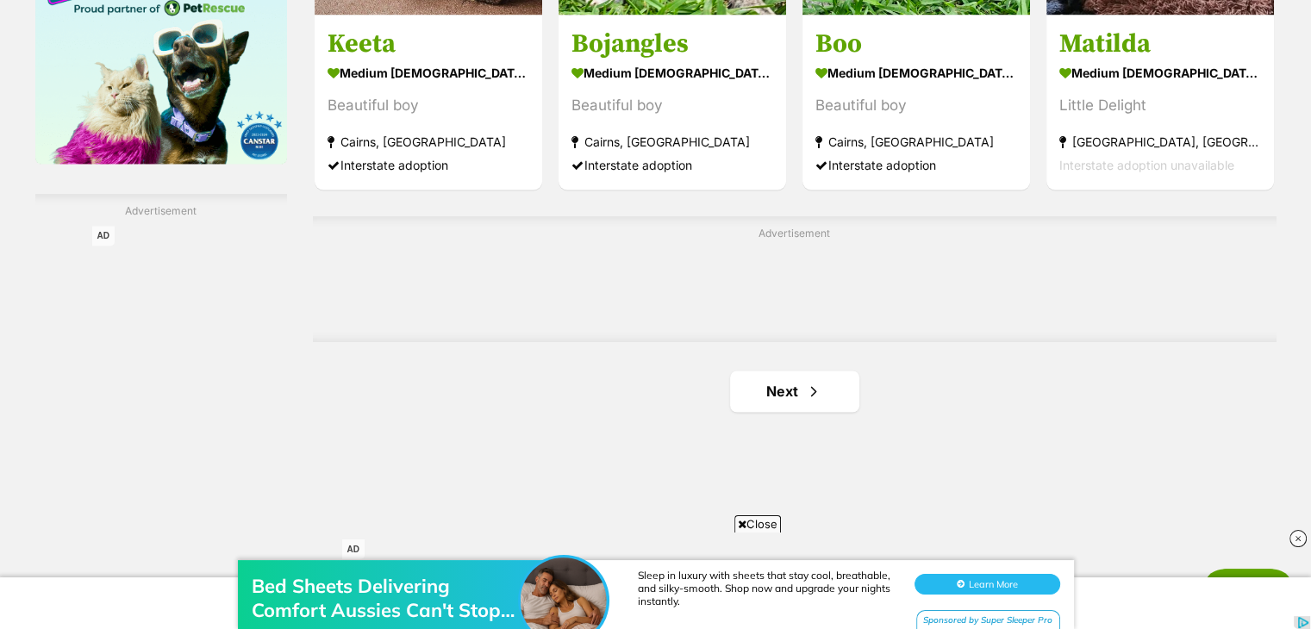
scroll to position [2798, 0]
click at [786, 409] on link "Next" at bounding box center [794, 390] width 129 height 41
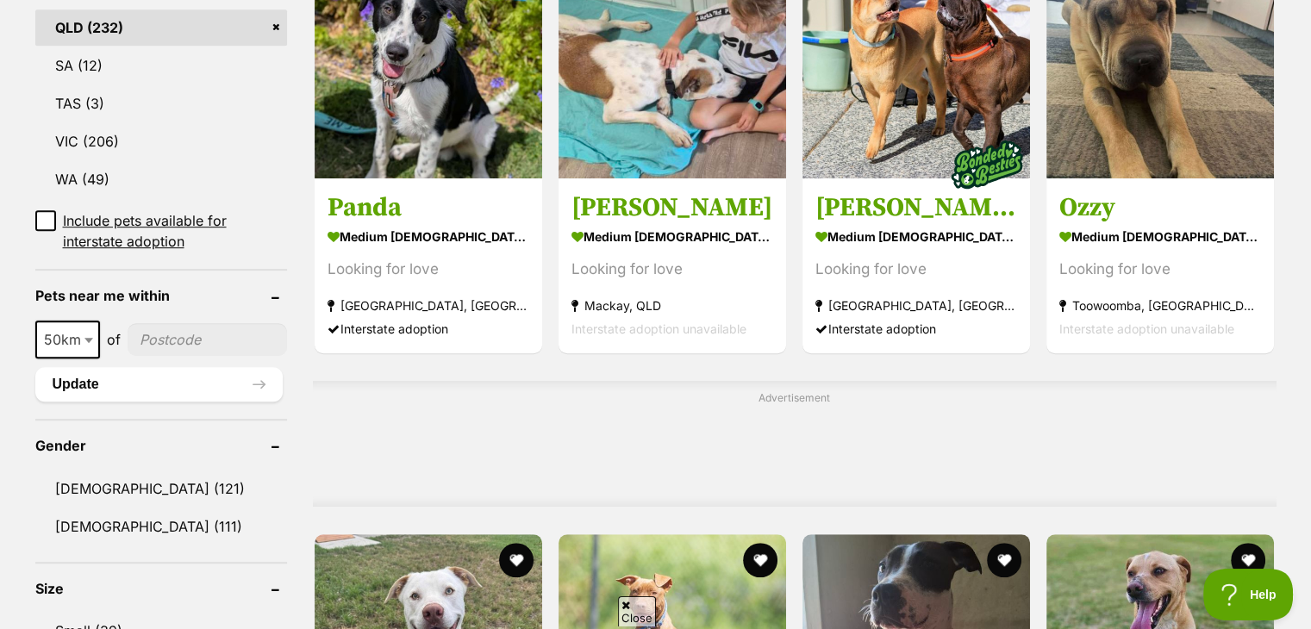
scroll to position [1045, 0]
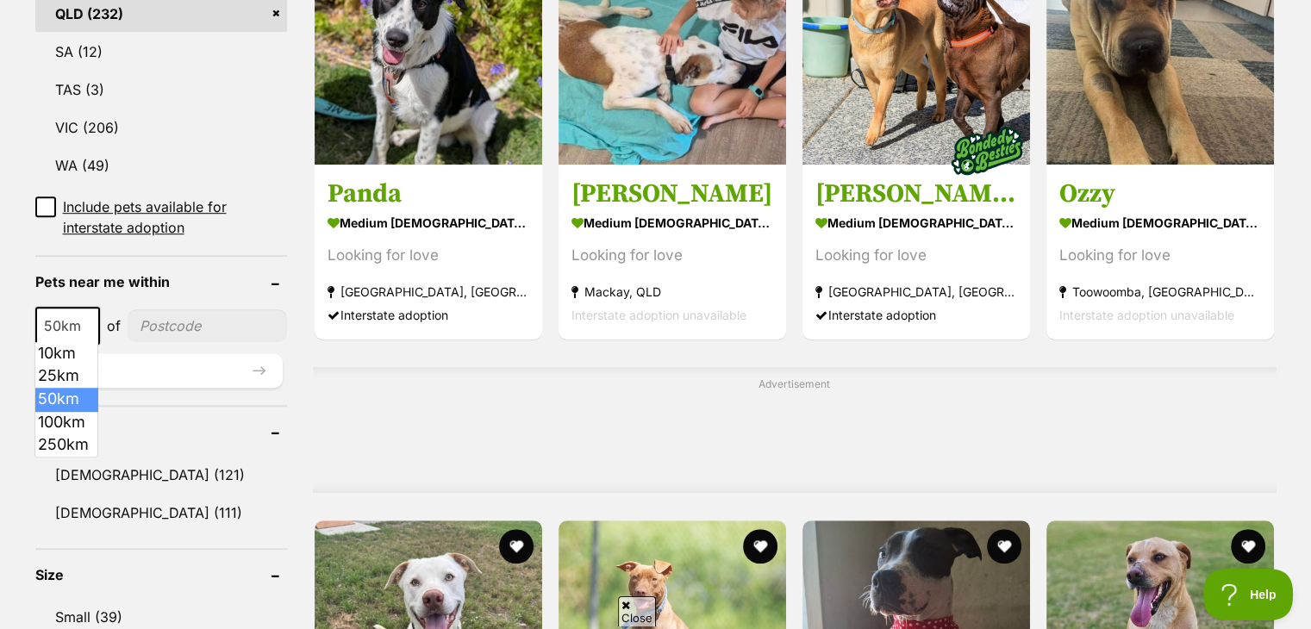
click at [88, 324] on b at bounding box center [88, 326] width 9 height 5
select select "100"
click at [199, 321] on input"] "postcode" at bounding box center [210, 326] width 153 height 33
type input"] "4515"
click at [96, 366] on button "Update" at bounding box center [158, 370] width 247 height 34
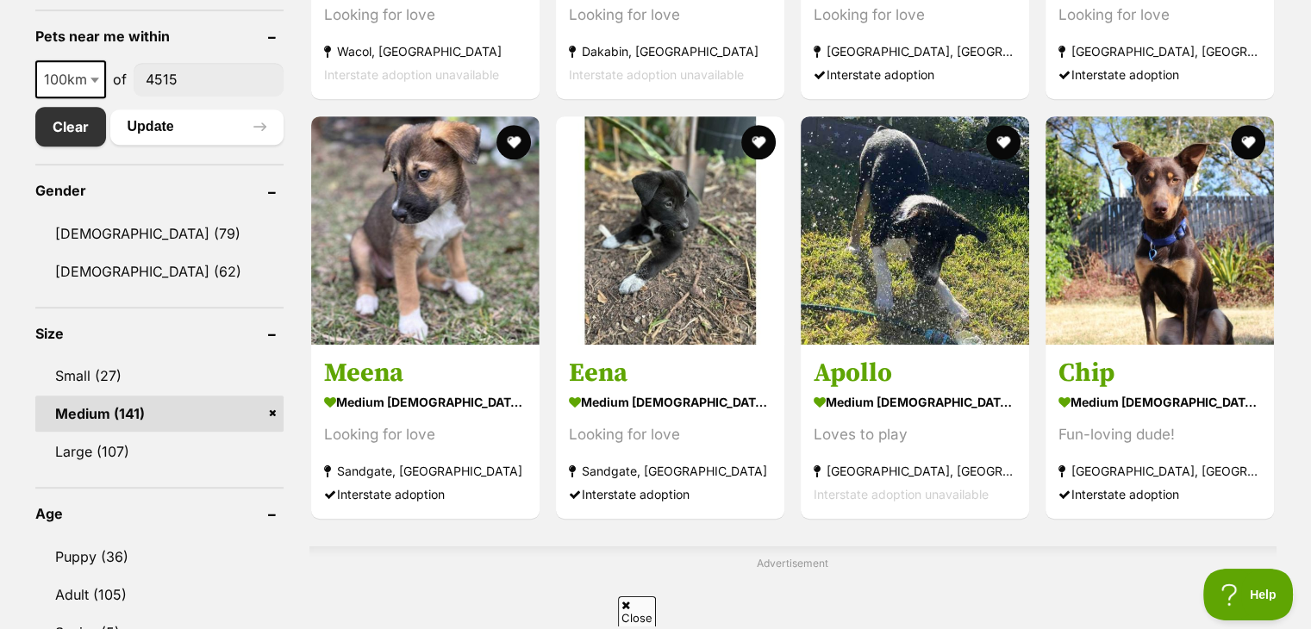
scroll to position [858, 0]
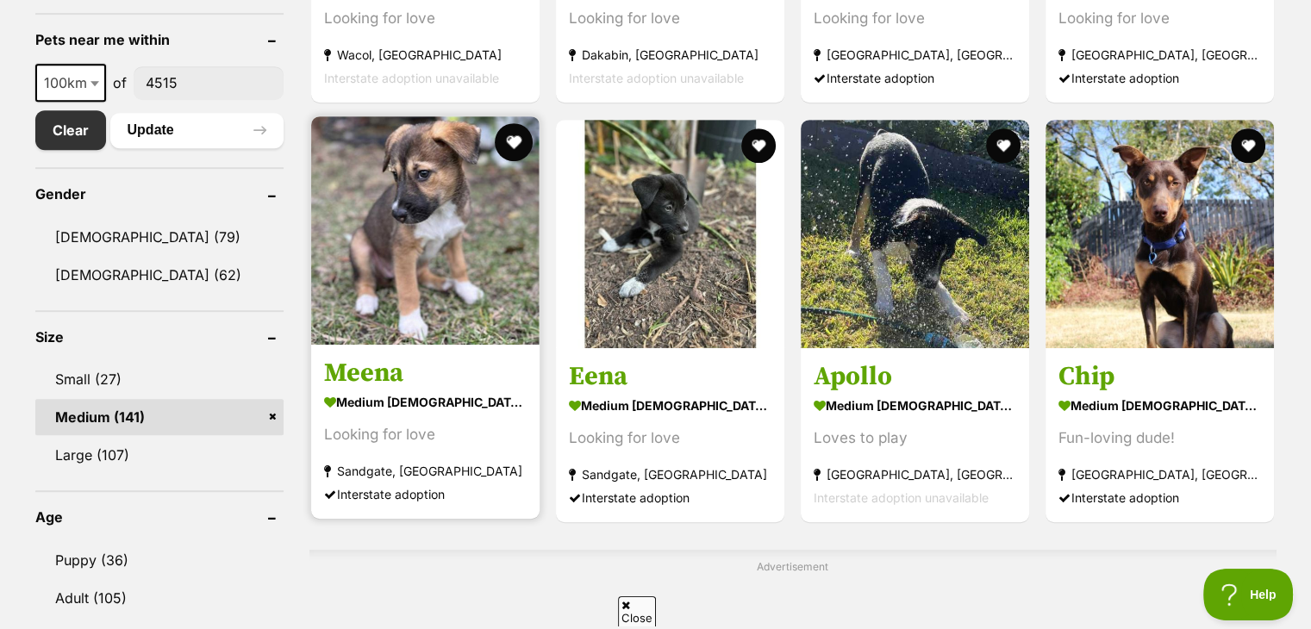
click at [508, 140] on button "favourite" at bounding box center [514, 142] width 38 height 38
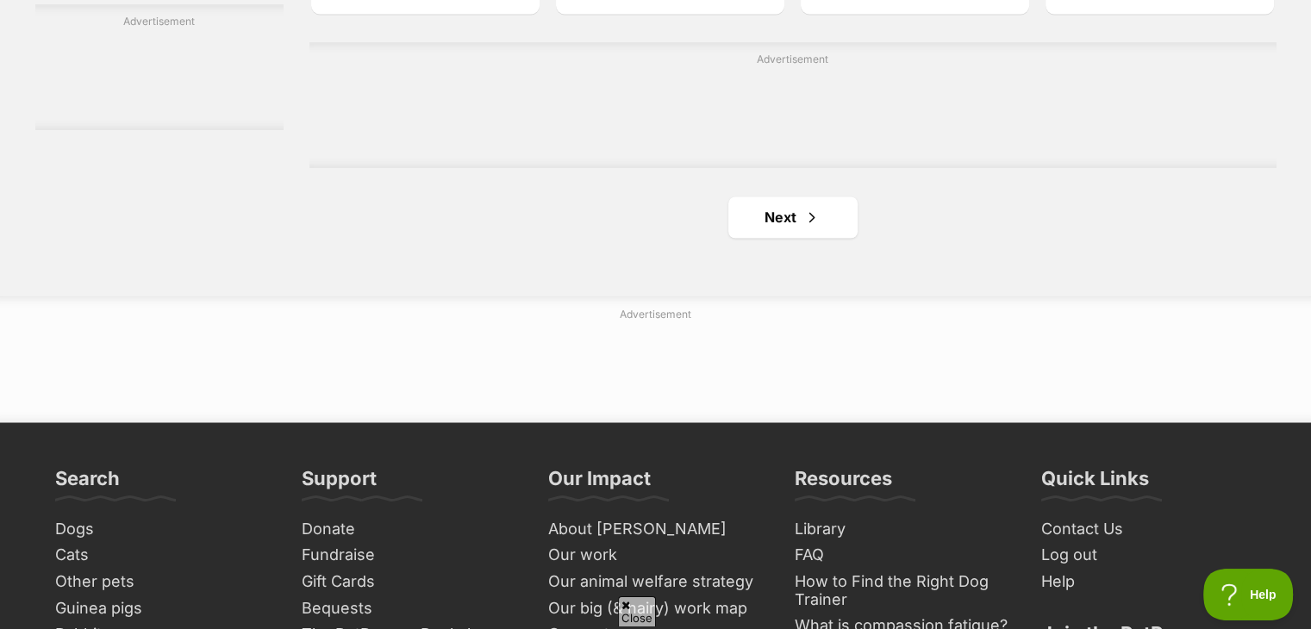
scroll to position [2975, 0]
click at [752, 222] on link "Next" at bounding box center [793, 216] width 129 height 41
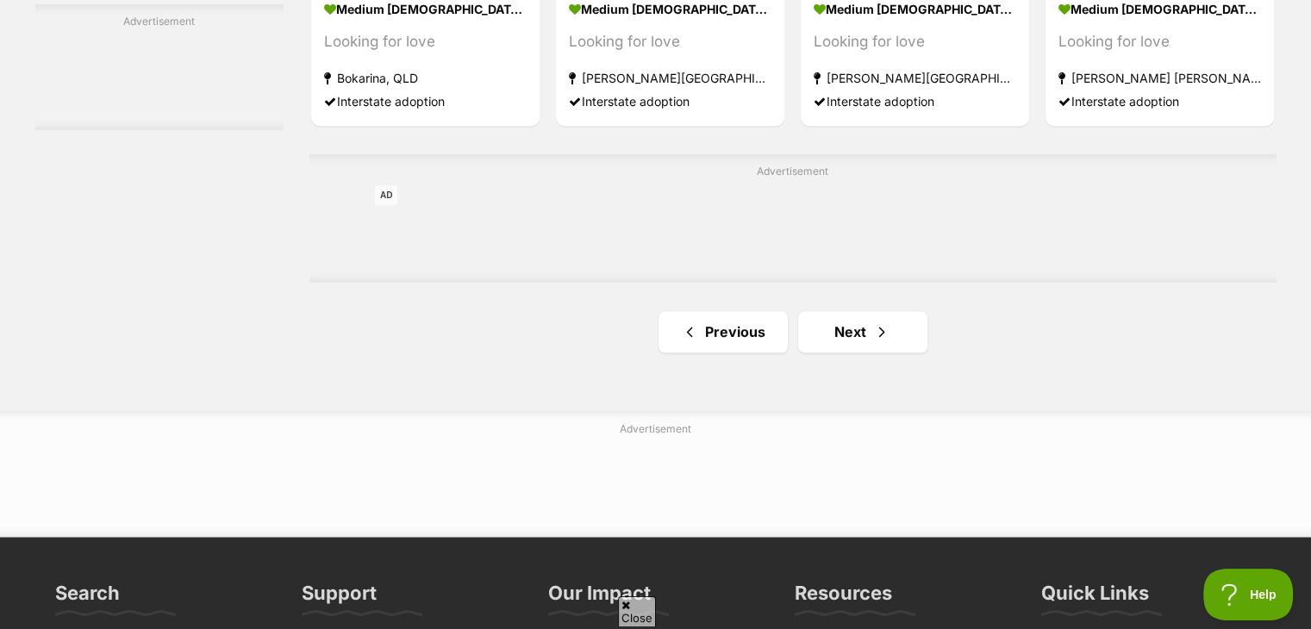
scroll to position [2876, 0]
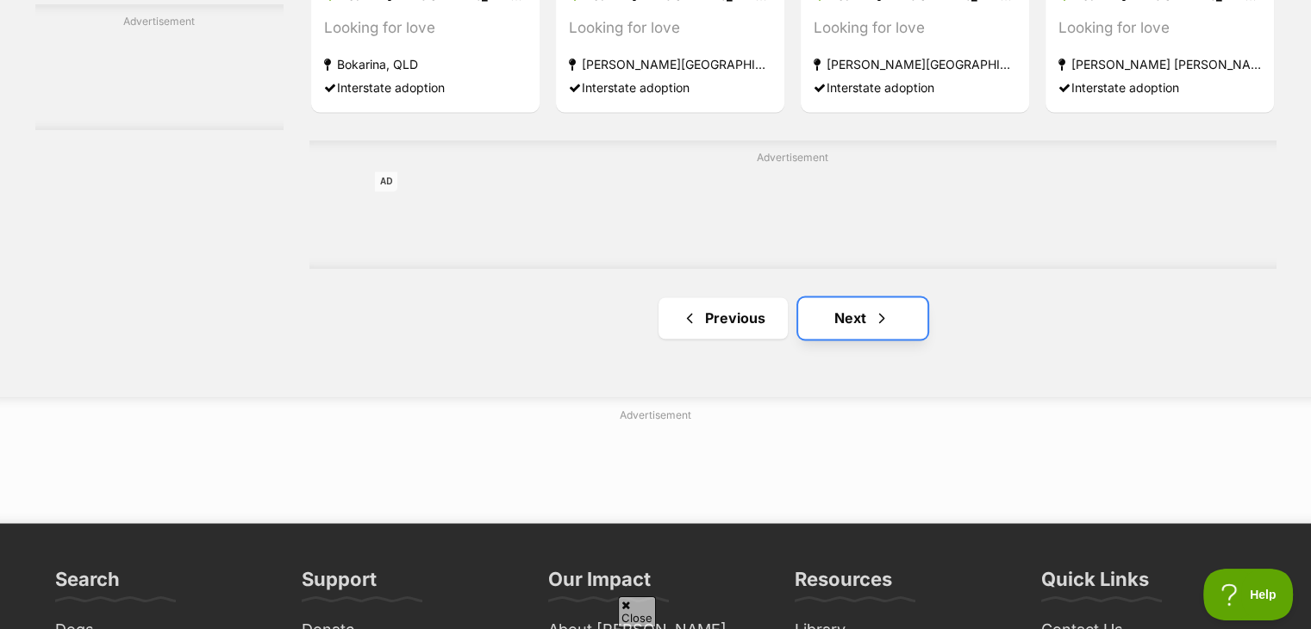
click at [879, 327] on span "Next page" at bounding box center [881, 318] width 17 height 21
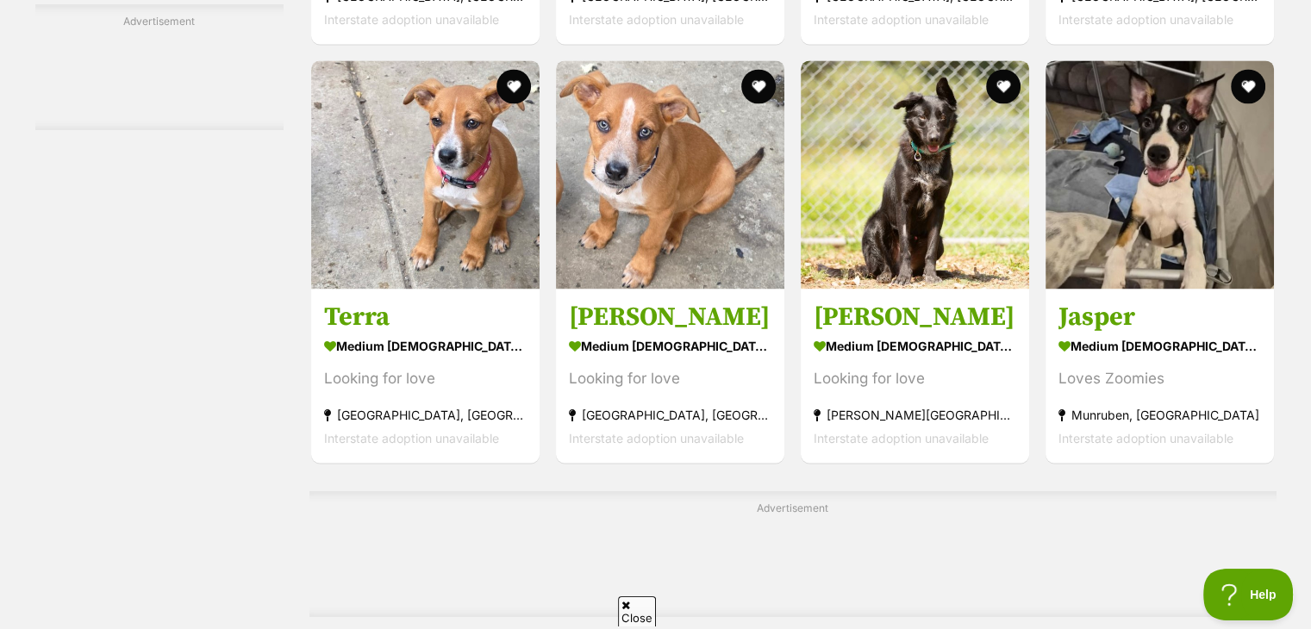
scroll to position [2631, 0]
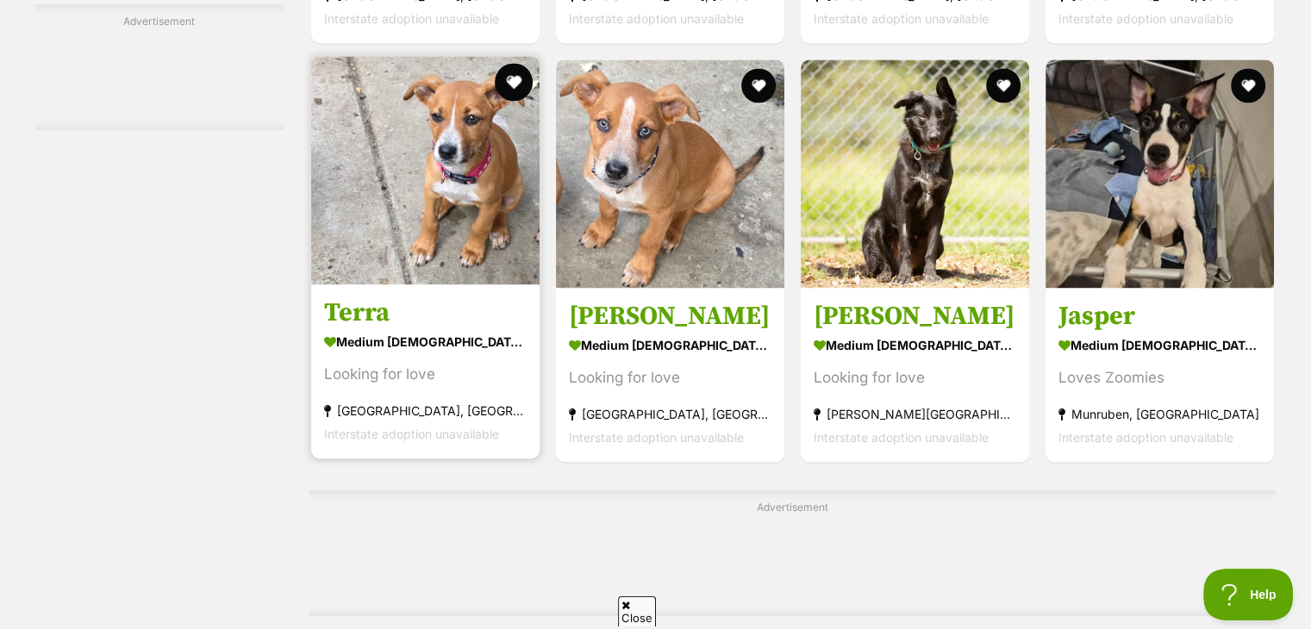
click at [513, 94] on button "favourite" at bounding box center [514, 82] width 38 height 38
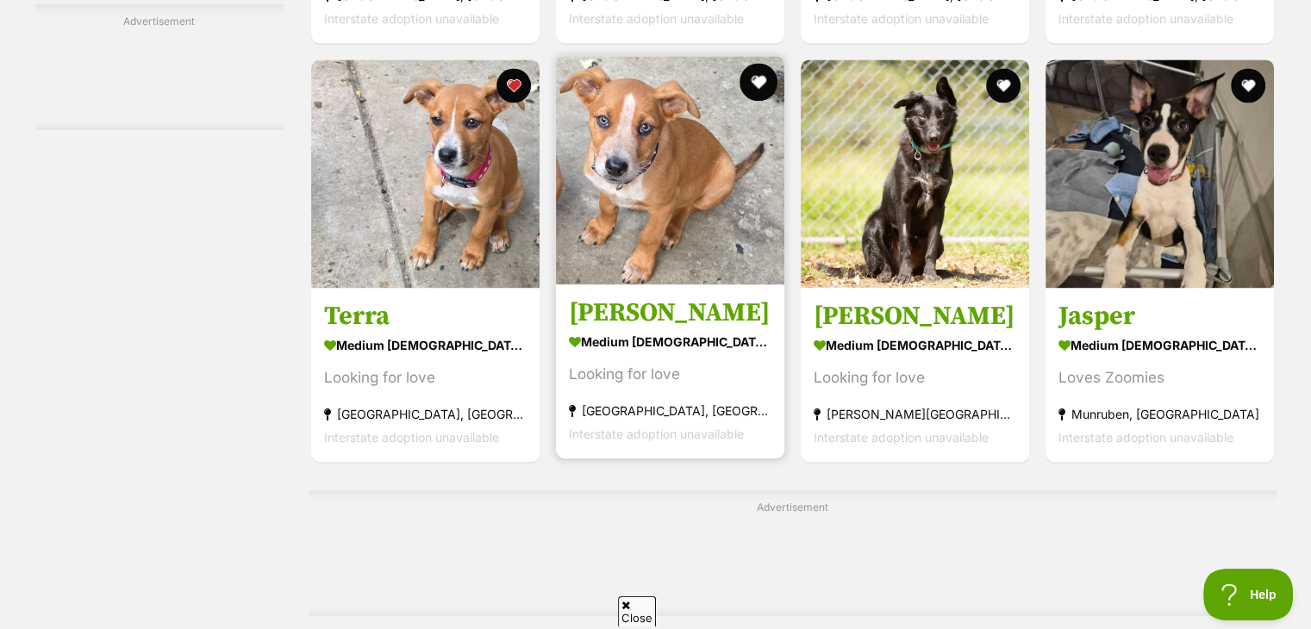
click at [767, 83] on button "favourite" at bounding box center [759, 82] width 38 height 38
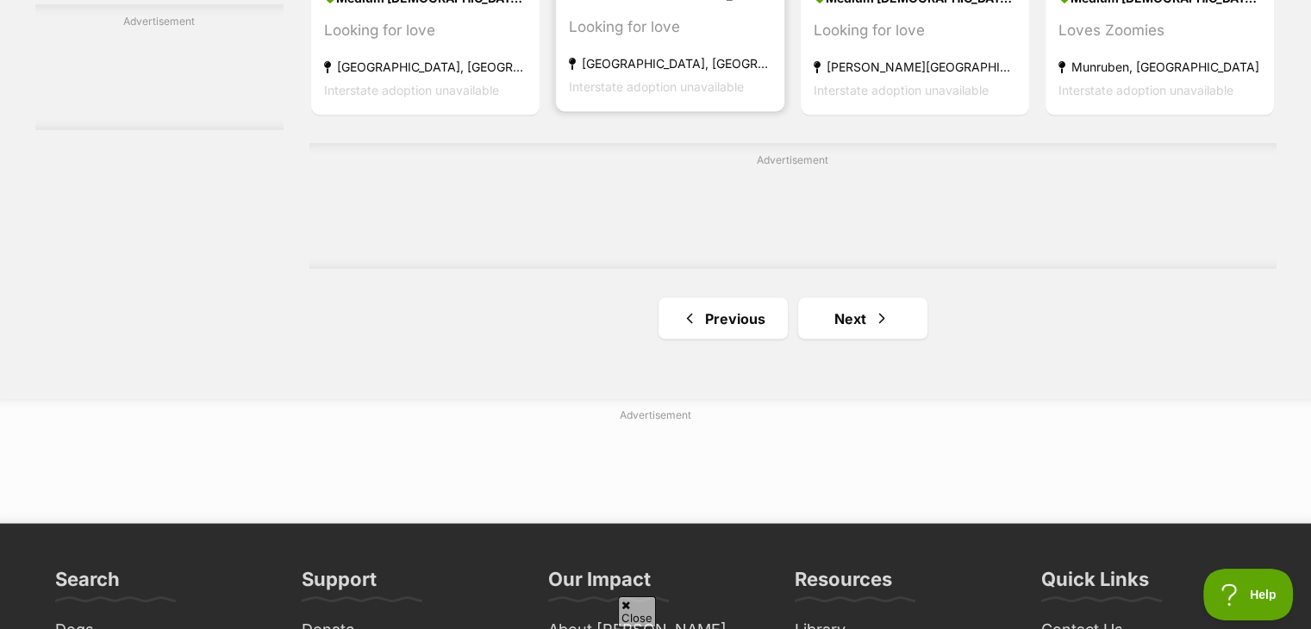
scroll to position [2980, 0]
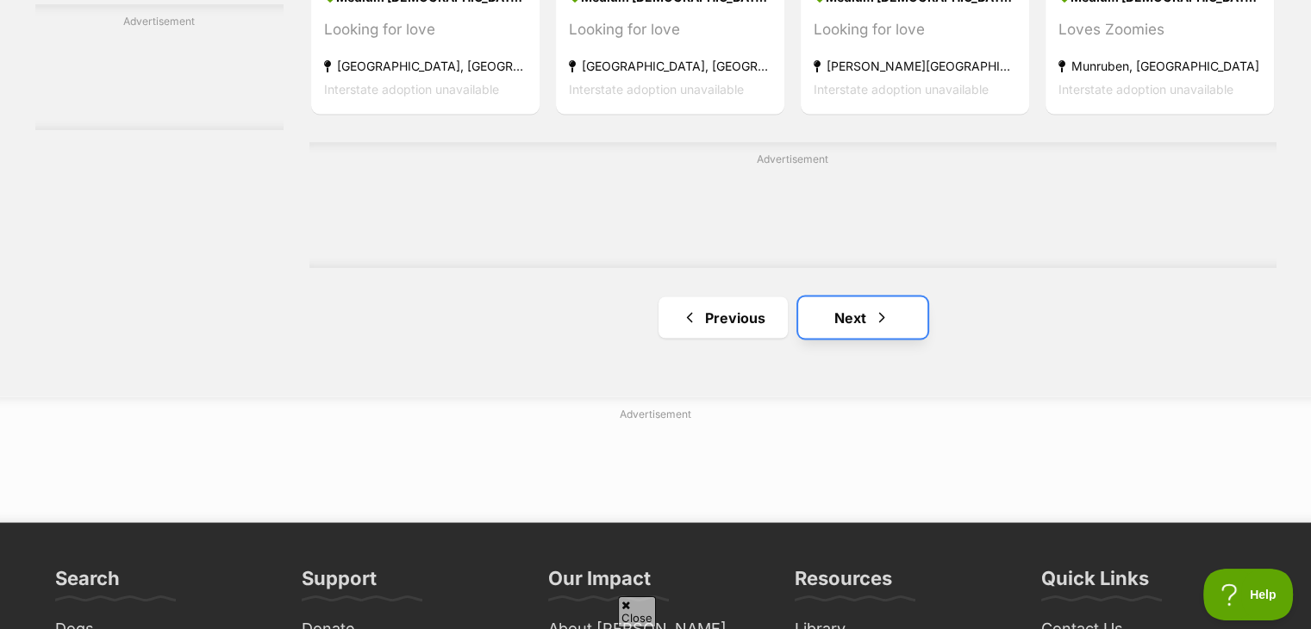
click at [873, 328] on span "Next page" at bounding box center [881, 317] width 17 height 21
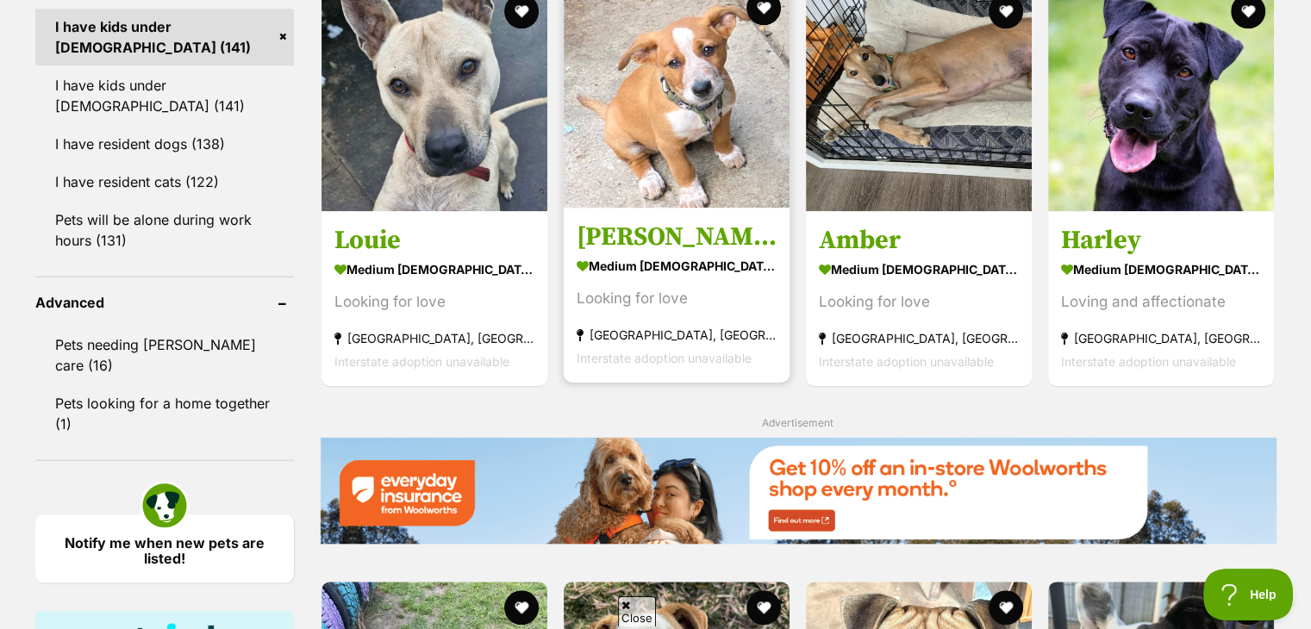
scroll to position [1493, 0]
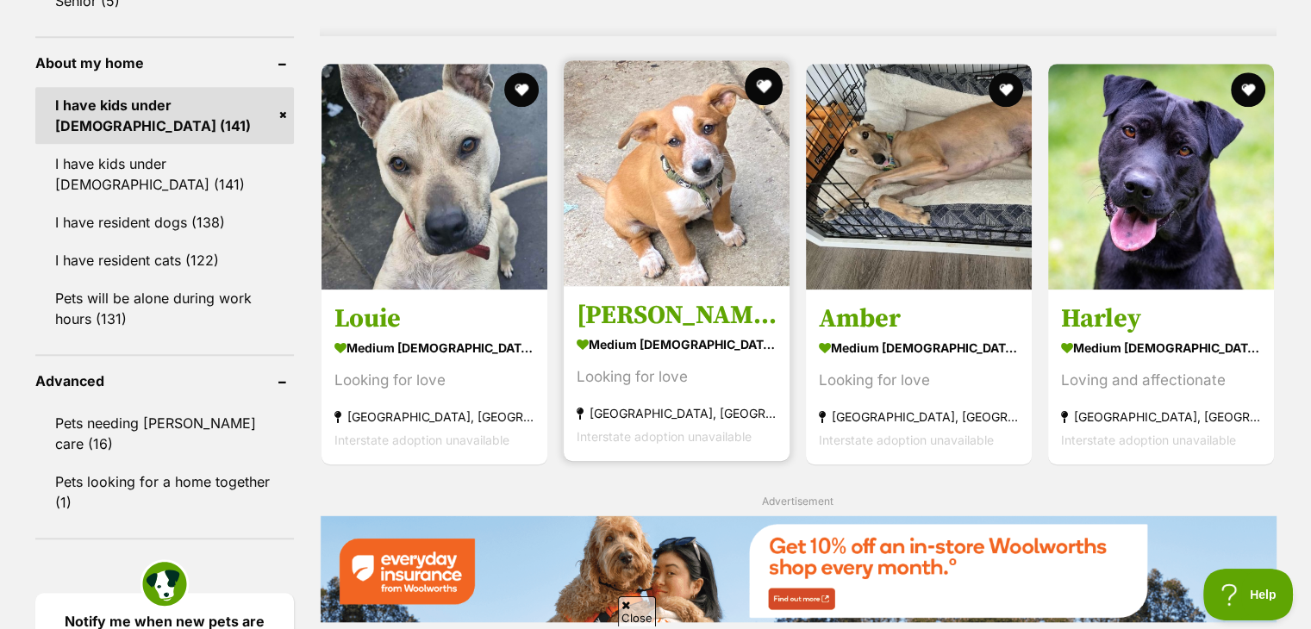
click at [759, 88] on button "favourite" at bounding box center [764, 86] width 38 height 38
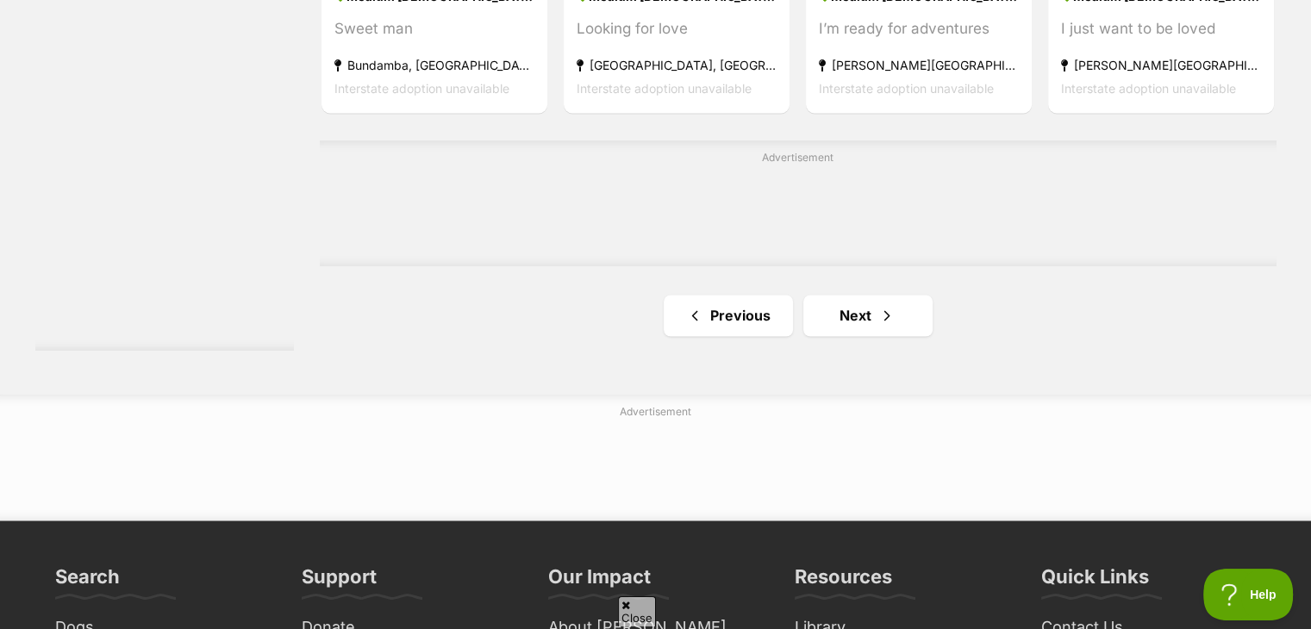
scroll to position [2859, 0]
click at [854, 316] on link "Next" at bounding box center [868, 315] width 129 height 41
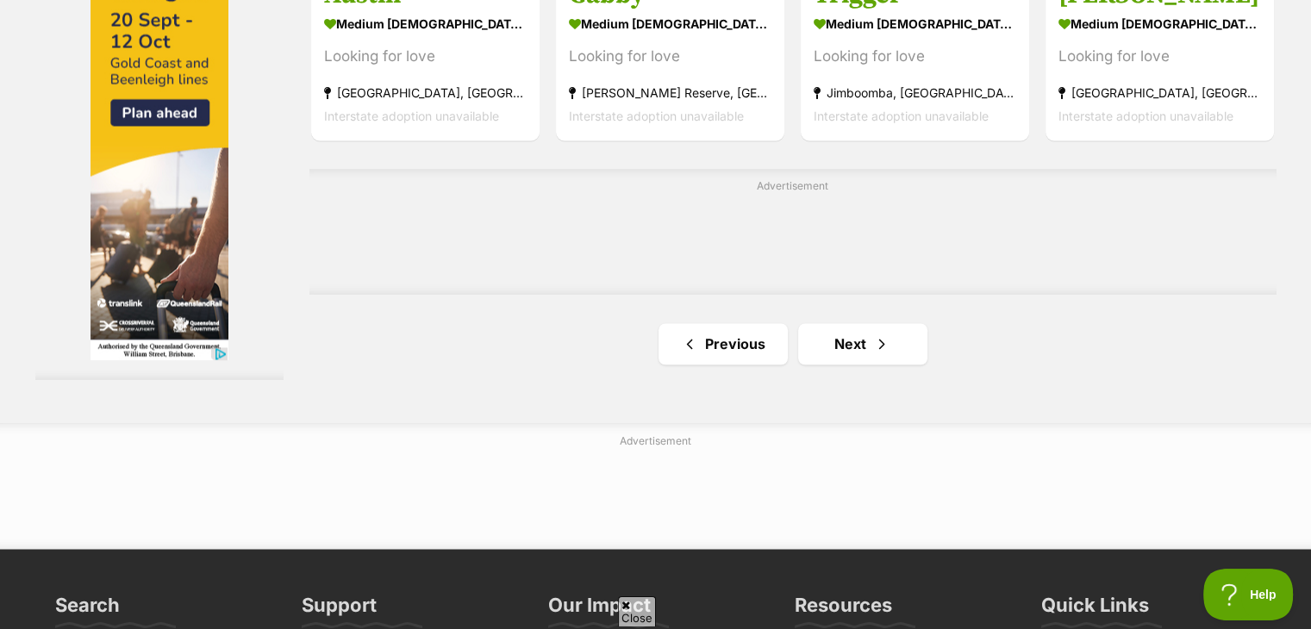
scroll to position [2844, 0]
click at [849, 364] on link "Next" at bounding box center [862, 342] width 129 height 41
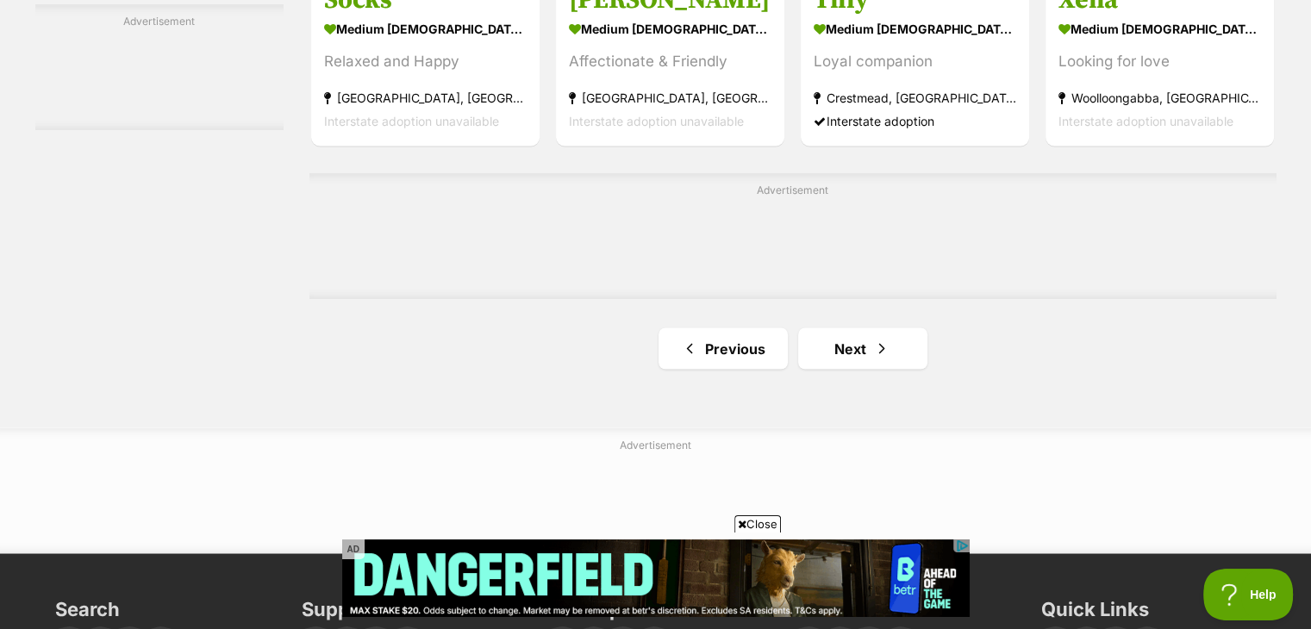
scroll to position [2954, 0]
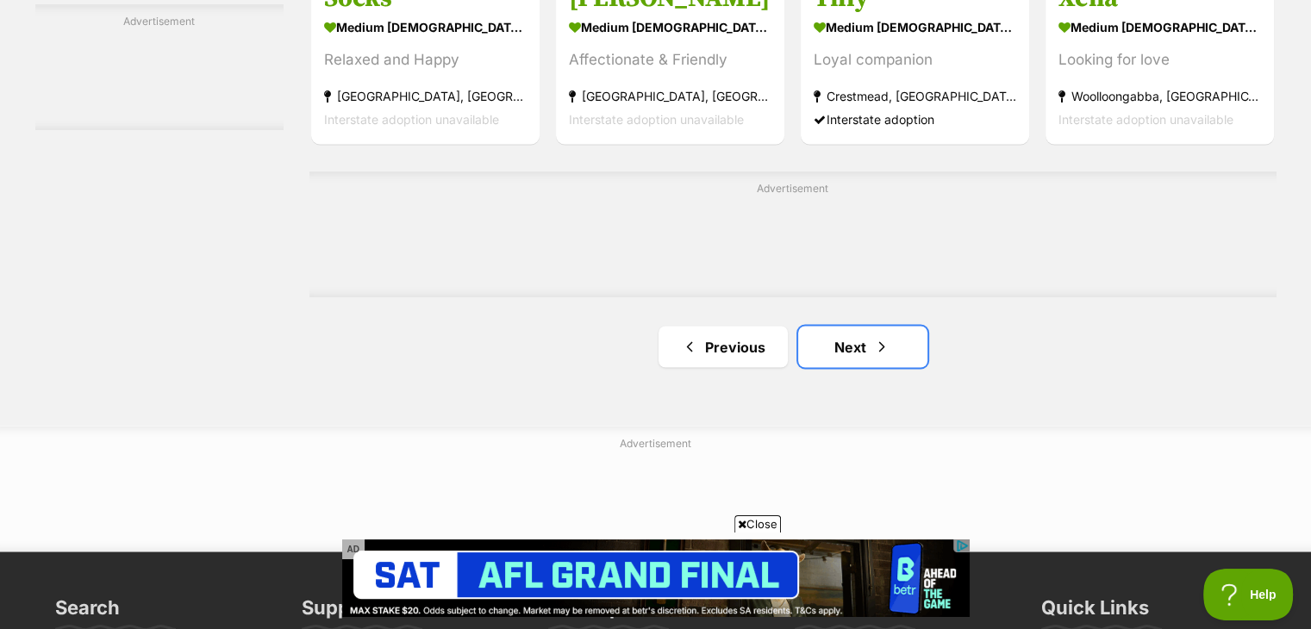
click at [849, 364] on link "Next" at bounding box center [862, 346] width 129 height 41
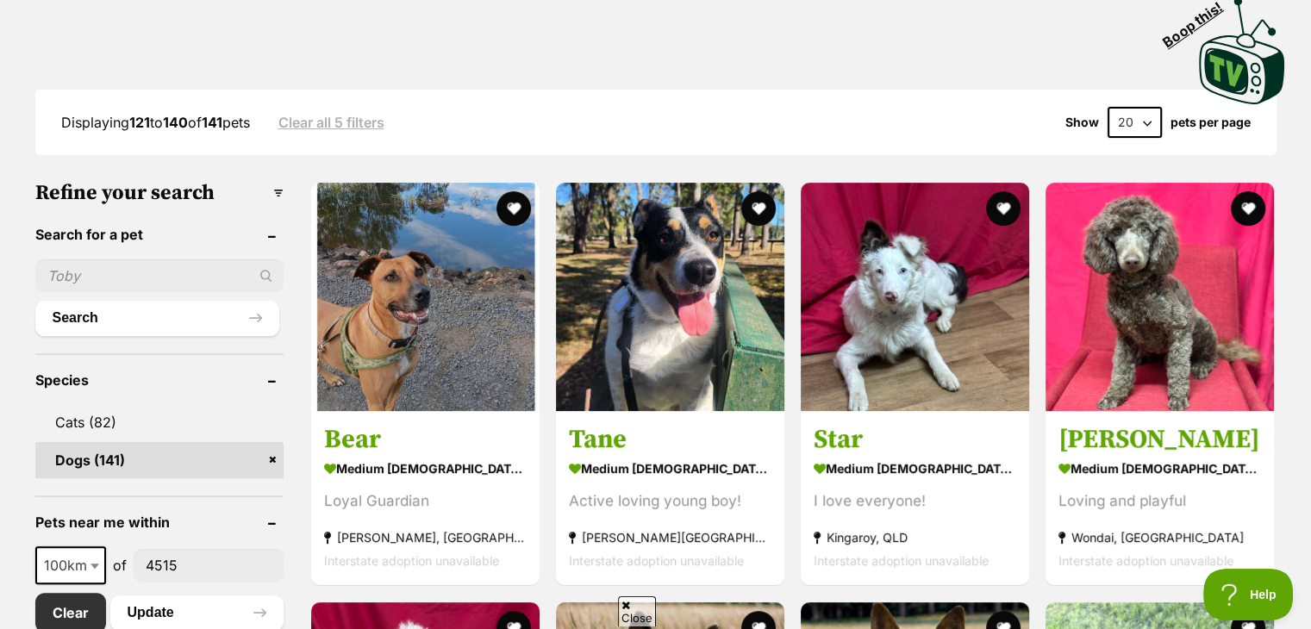
scroll to position [376, 0]
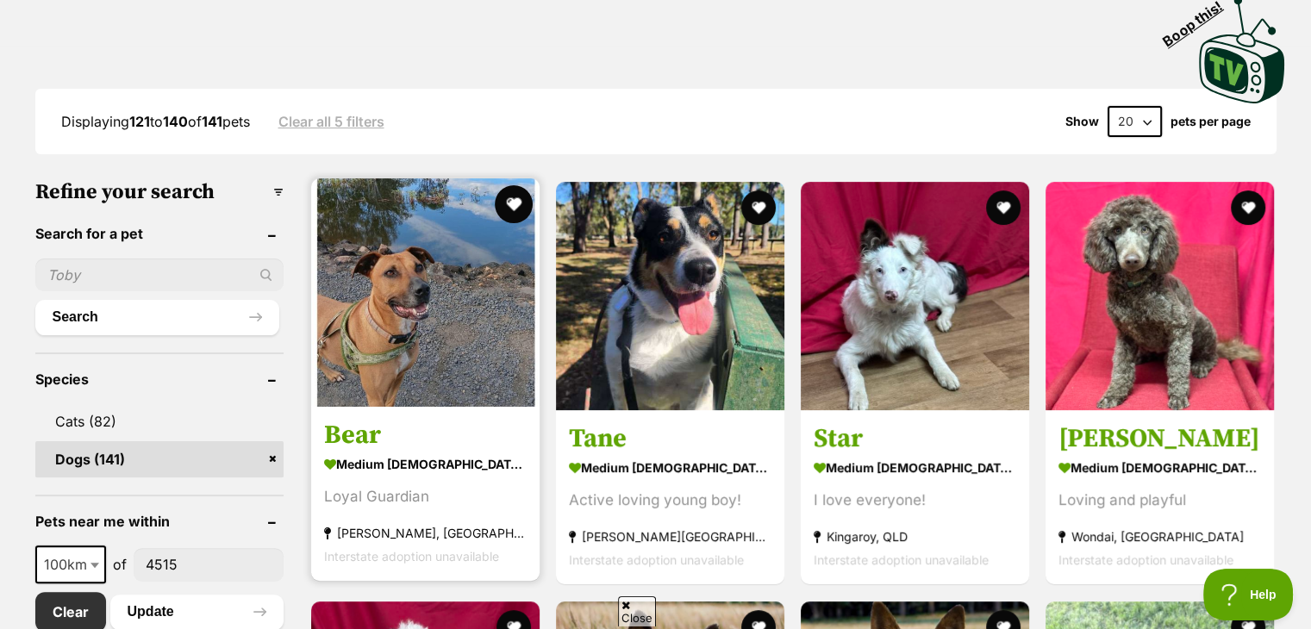
click at [503, 211] on button "favourite" at bounding box center [514, 204] width 38 height 38
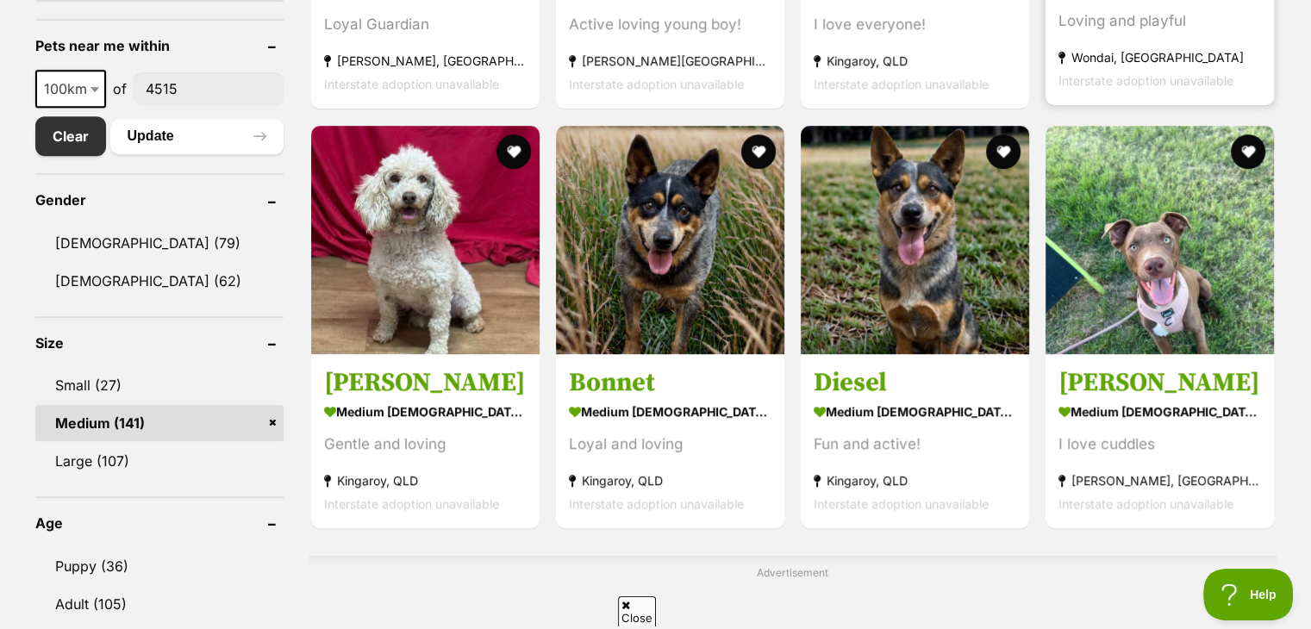
scroll to position [854, 0]
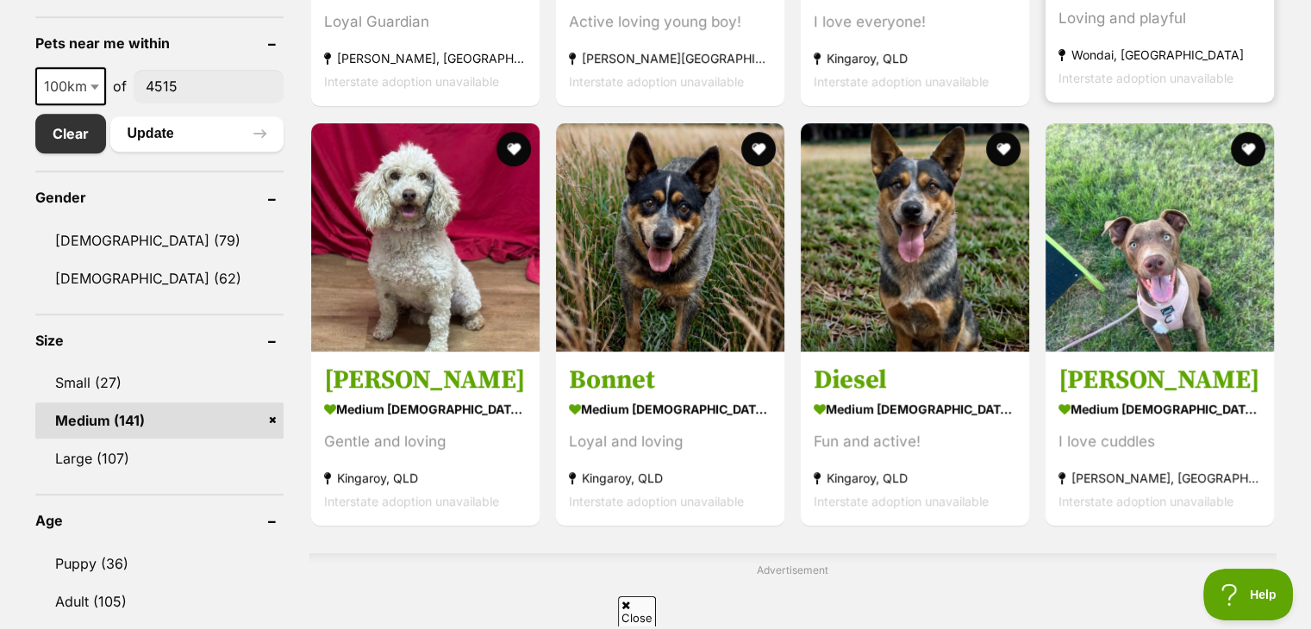
click at [1125, 318] on img at bounding box center [1160, 237] width 228 height 228
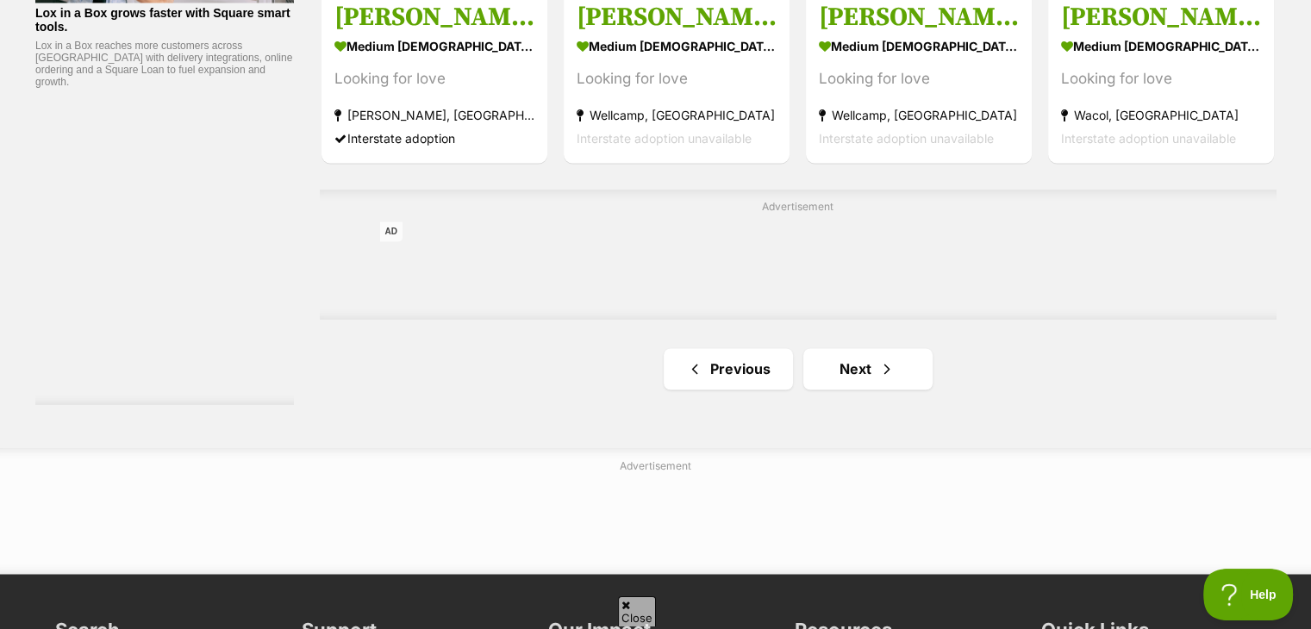
scroll to position [2814, 0]
click at [866, 367] on link "Next" at bounding box center [868, 367] width 129 height 41
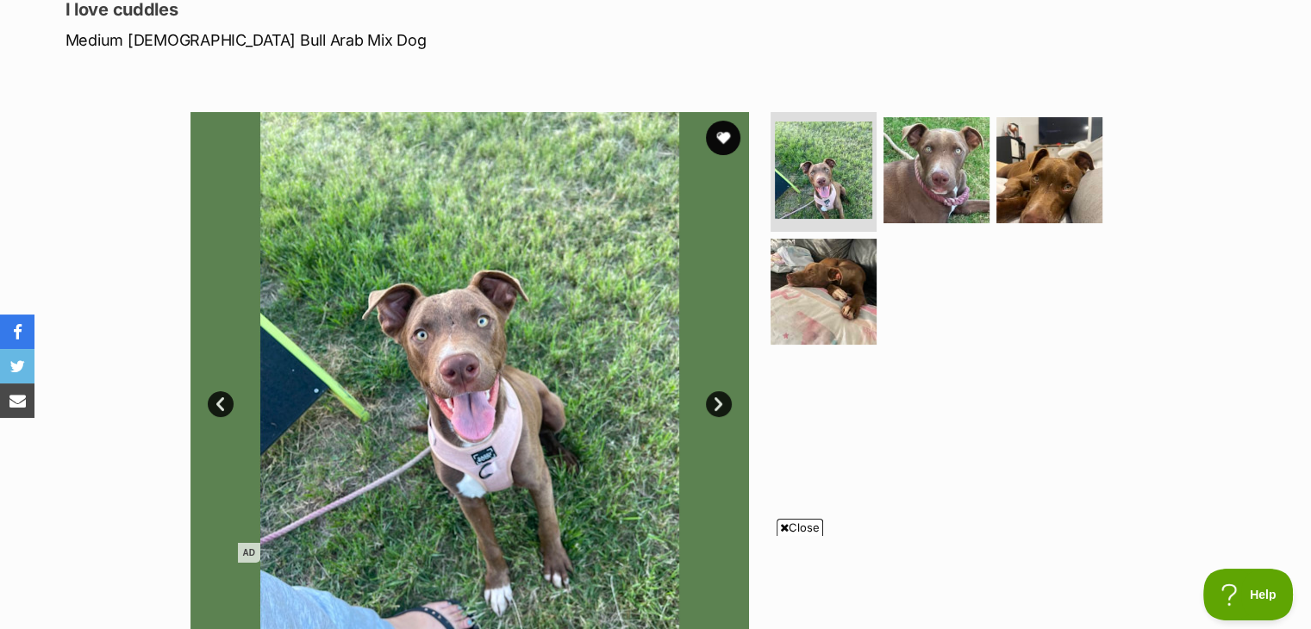
scroll to position [245, 0]
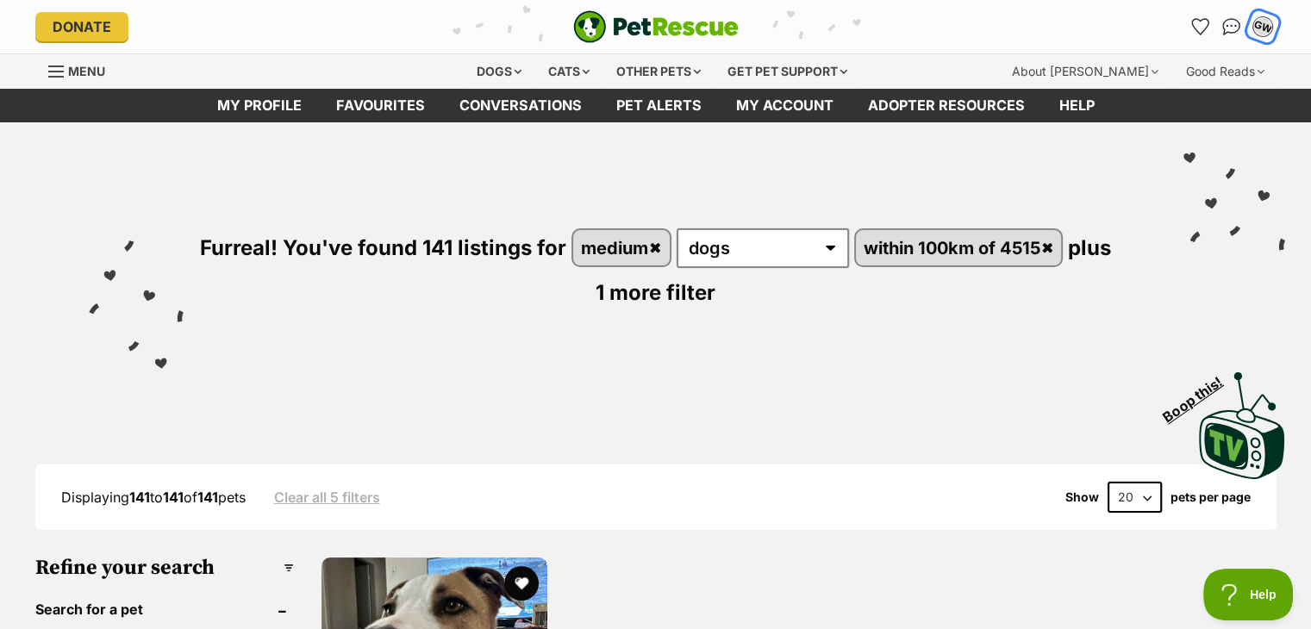
click at [1271, 18] on button "GW" at bounding box center [1262, 26] width 35 height 35
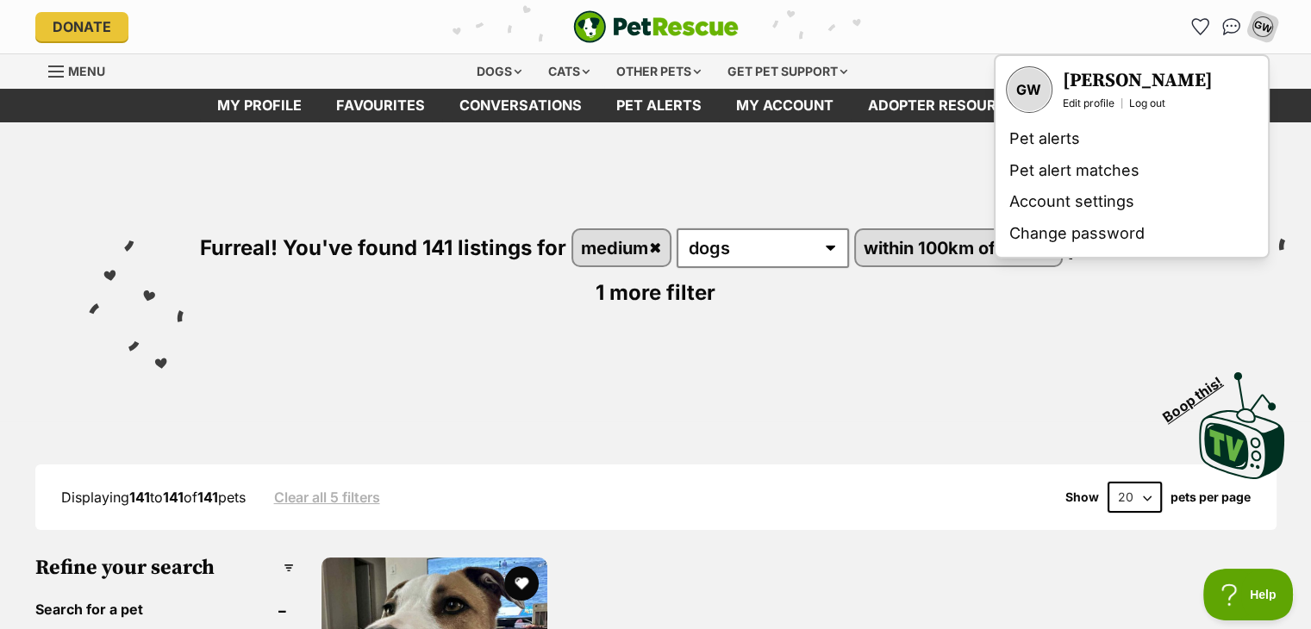
click at [876, 190] on div "Furreal! You've found 141 listings for medium any type of pet cats dogs within …" at bounding box center [656, 239] width 1260 height 234
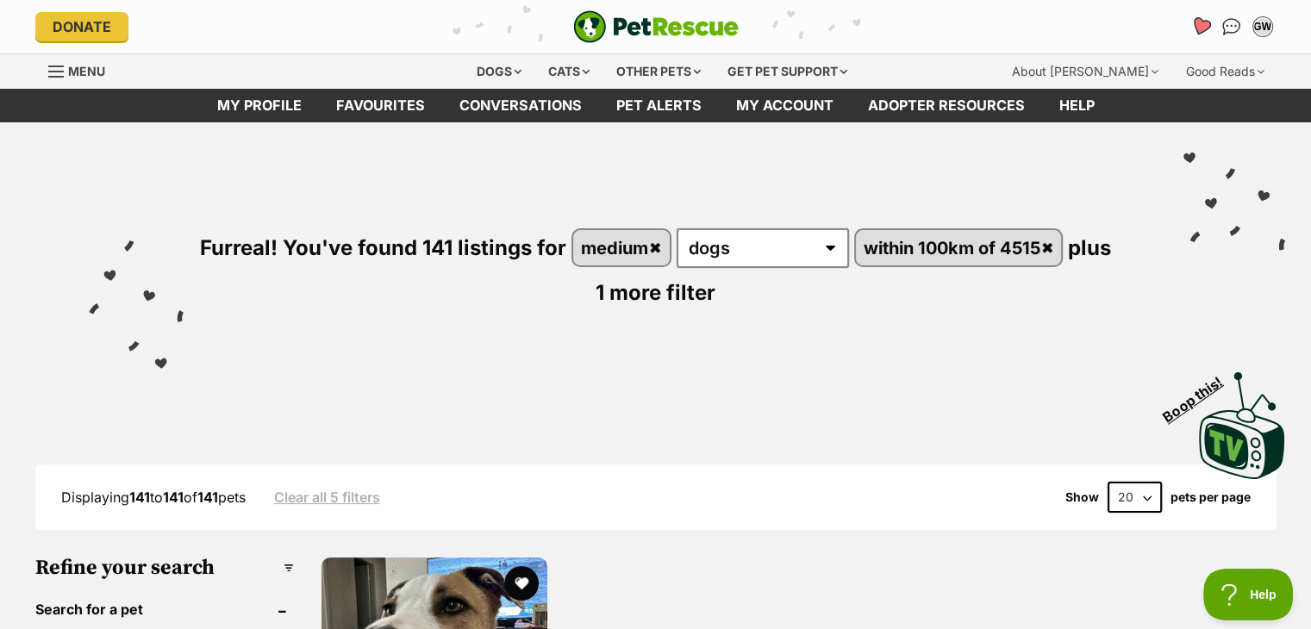
click at [1197, 28] on icon "Favourites" at bounding box center [1200, 26] width 21 height 20
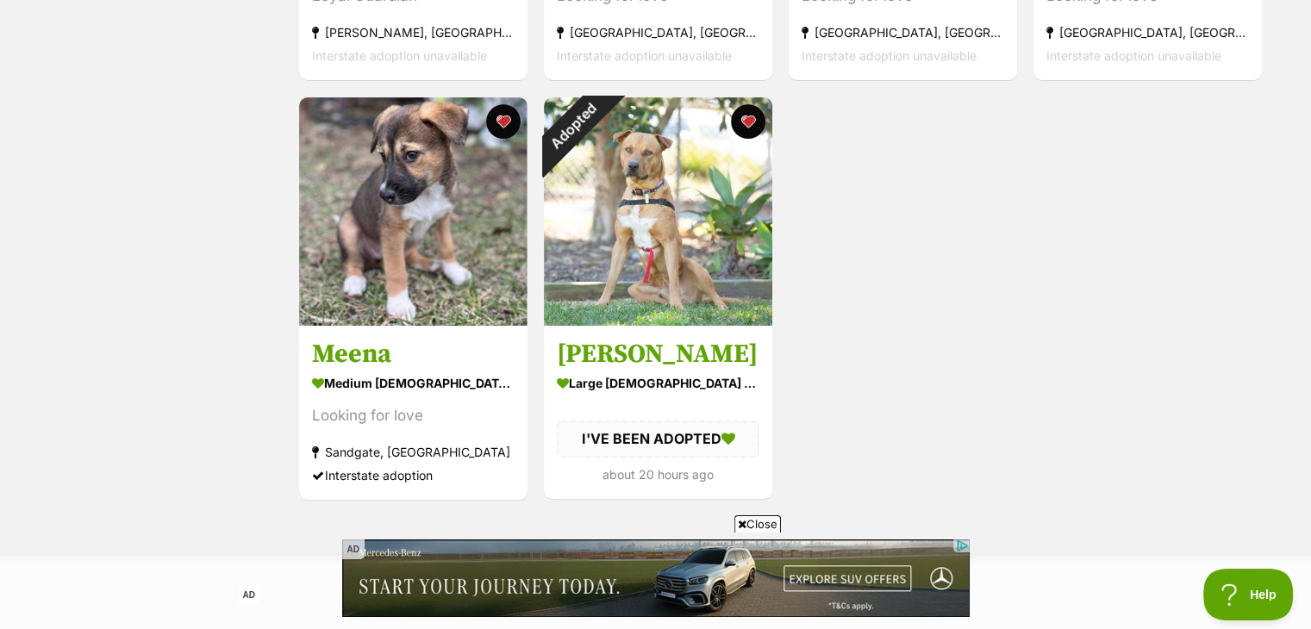
scroll to position [654, 0]
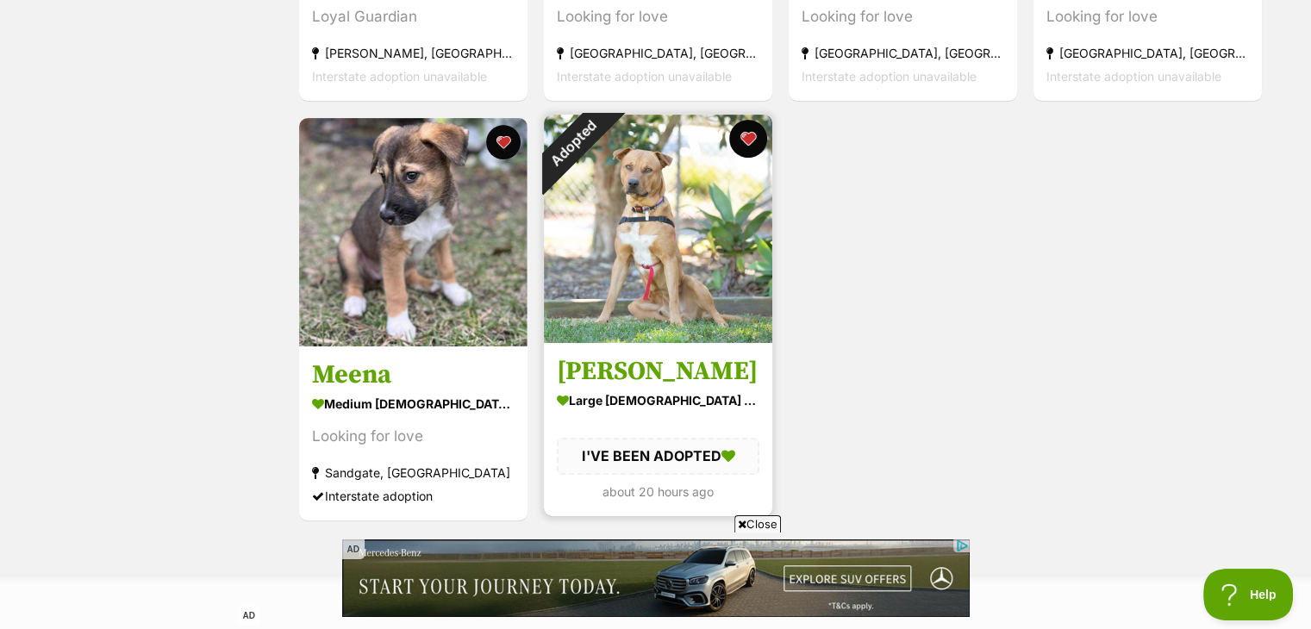
click at [747, 147] on button "favourite" at bounding box center [748, 139] width 38 height 38
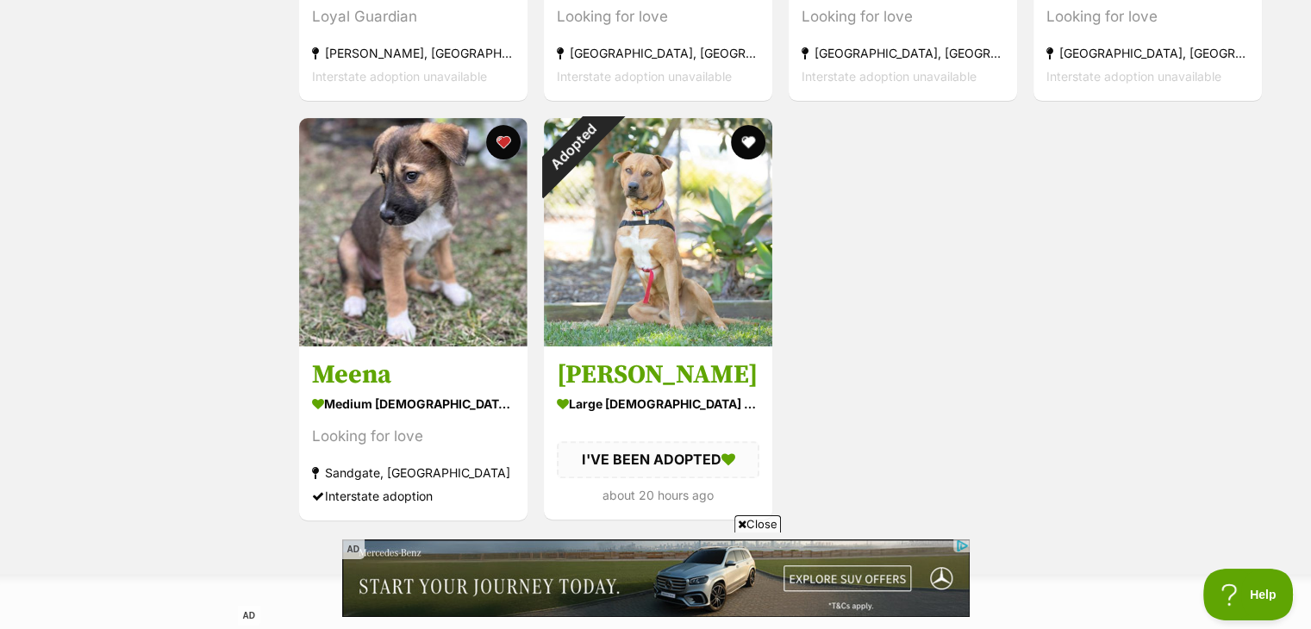
drag, startPoint x: 669, startPoint y: 347, endPoint x: 916, endPoint y: 181, distance: 298.2
click at [916, 181] on div "Bear medium male Dog Loyal Guardian Laidley, QLD Interstate adoption unavailabl…" at bounding box center [780, 110] width 966 height 826
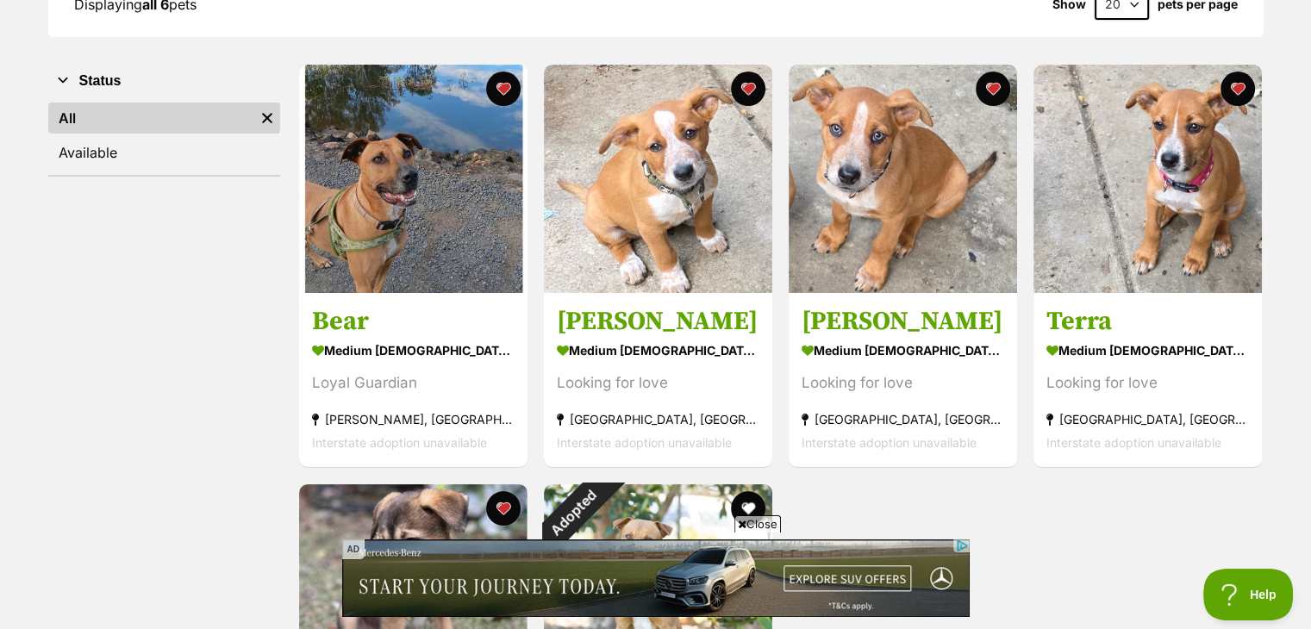
scroll to position [289, 0]
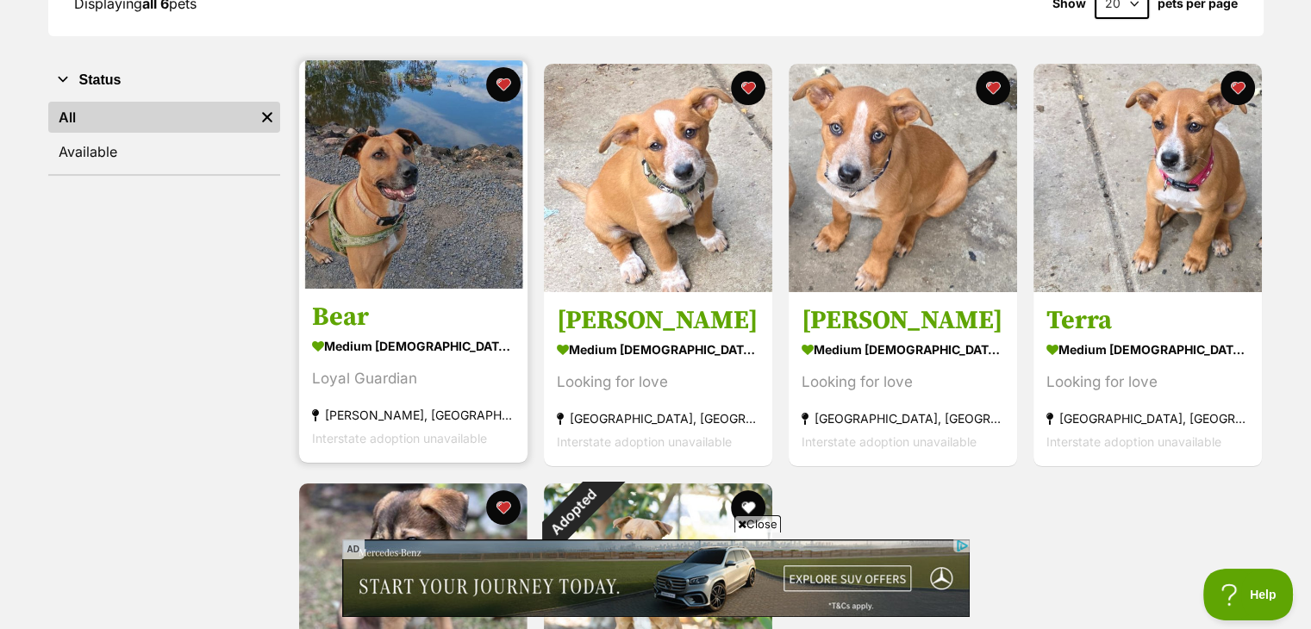
click at [441, 184] on img at bounding box center [413, 174] width 228 height 228
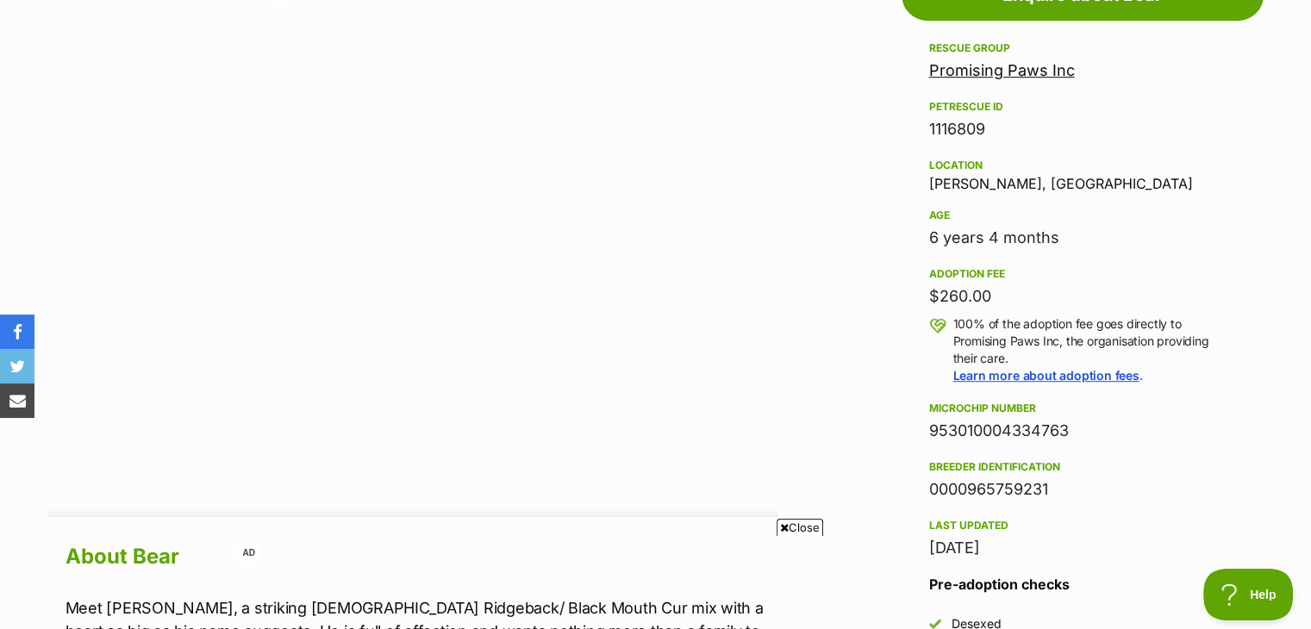
scroll to position [1004, 0]
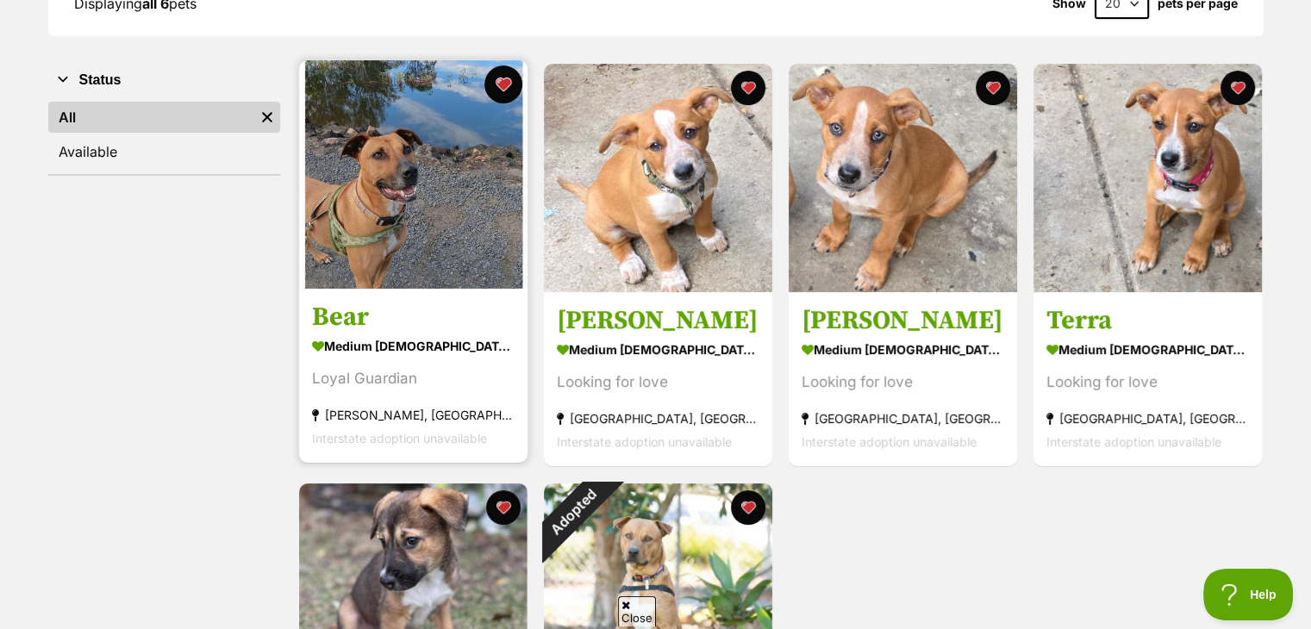
click at [510, 85] on button "favourite" at bounding box center [504, 85] width 38 height 38
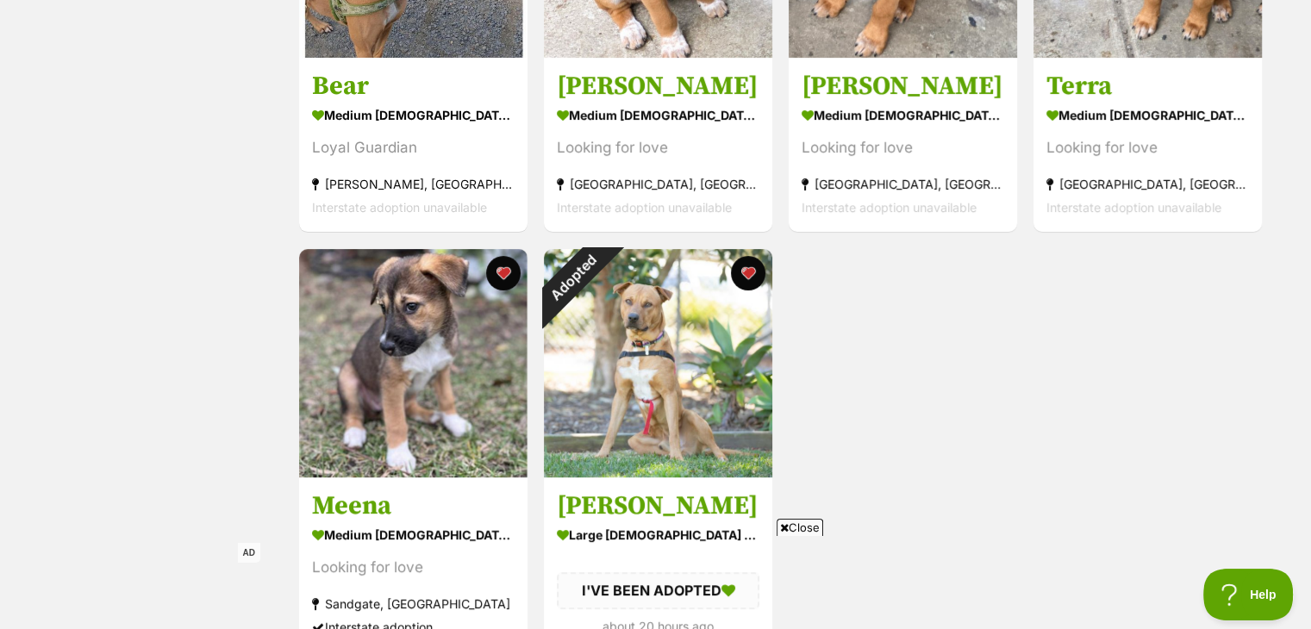
scroll to position [692, 0]
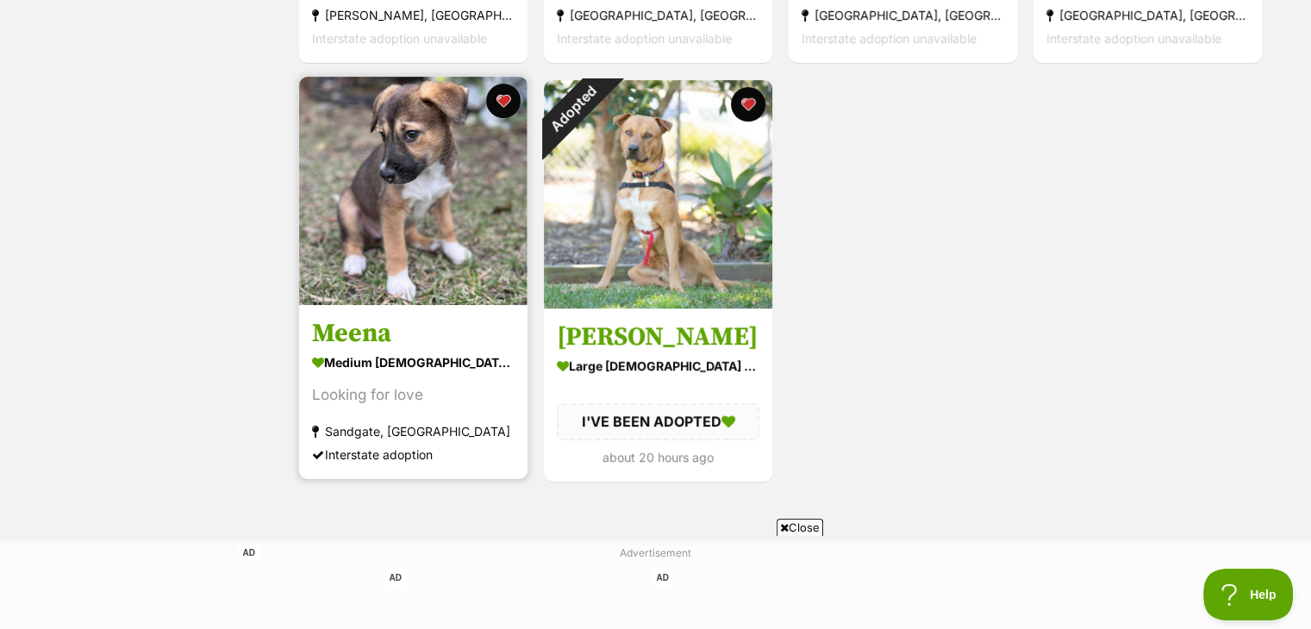
click at [386, 159] on img at bounding box center [413, 191] width 228 height 228
